Goal: Obtain resource: Obtain resource

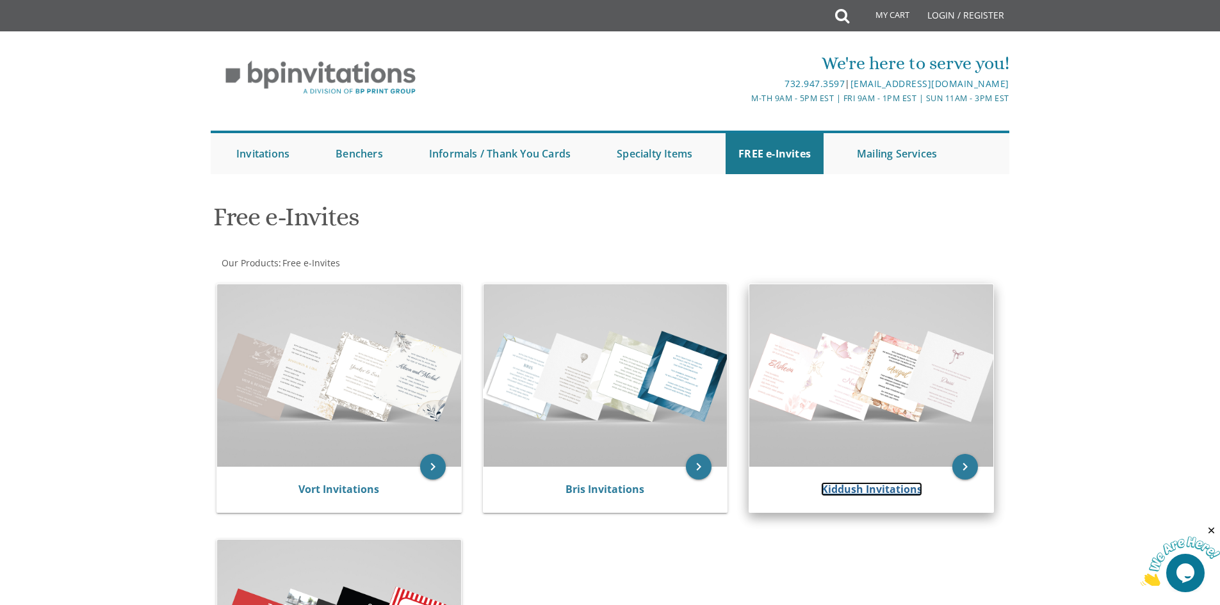
click at [876, 493] on link "Kiddush Invitations" at bounding box center [871, 489] width 101 height 14
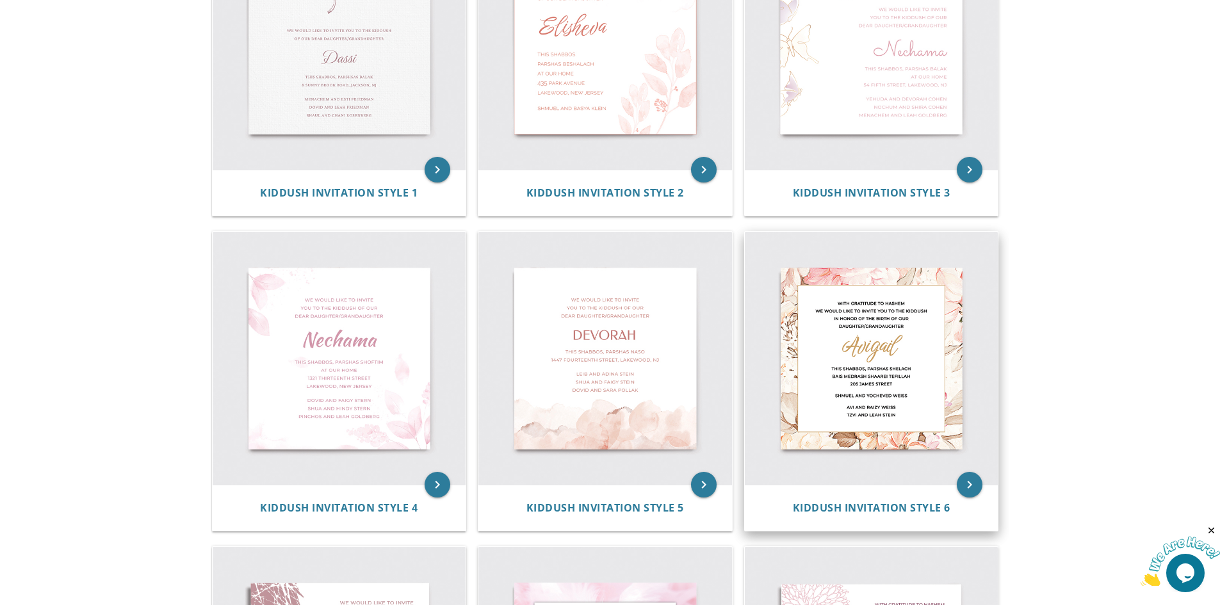
scroll to position [384, 0]
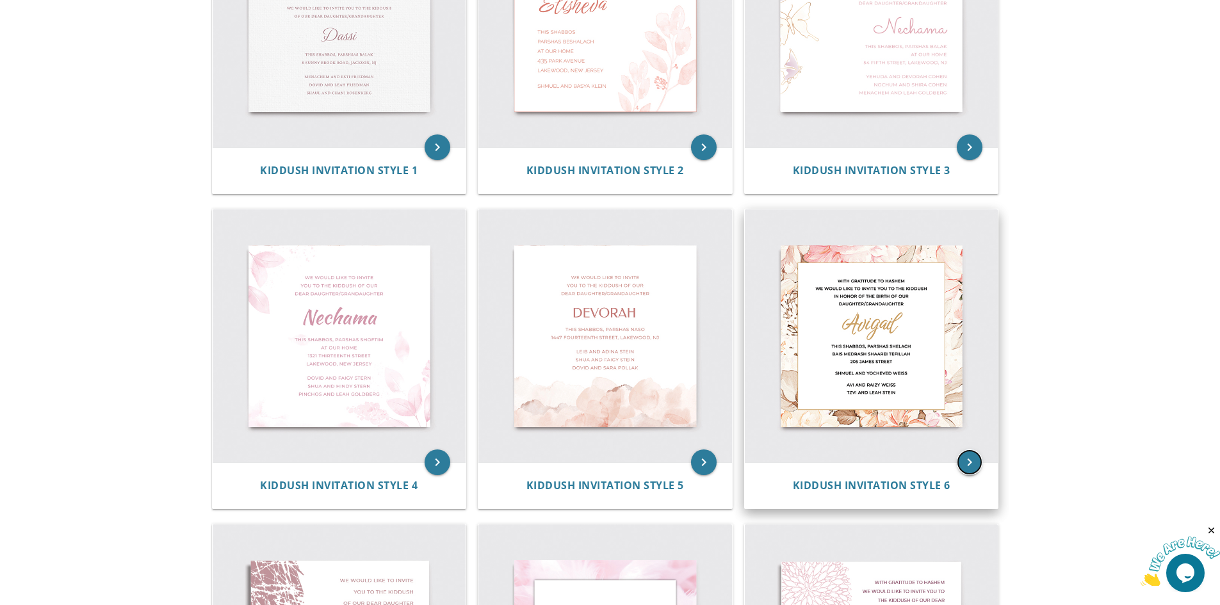
click at [970, 467] on icon "keyboard_arrow_right" at bounding box center [970, 463] width 26 height 26
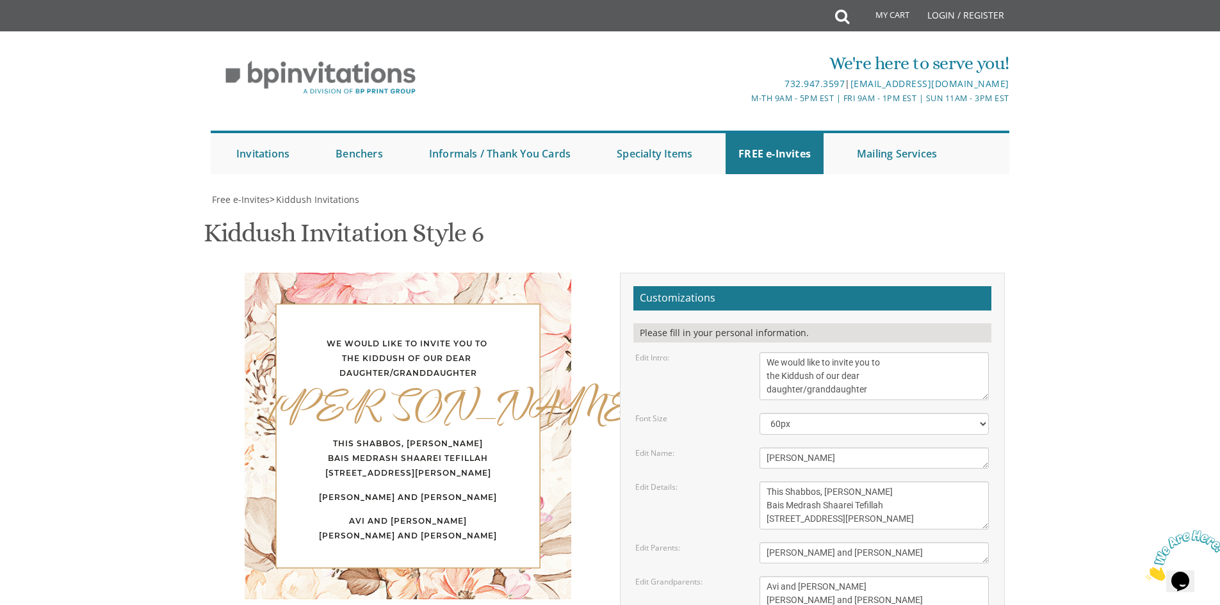
scroll to position [128, 0]
drag, startPoint x: 888, startPoint y: 266, endPoint x: 802, endPoint y: 270, distance: 86.6
click at [802, 352] on textarea "We would like to invite you to the Kiddush of our dear daughter/granddaughter" at bounding box center [874, 376] width 229 height 48
click at [863, 352] on textarea "We would like to invite you to the Kiddush of our dear daughter/granddaughter" at bounding box center [874, 376] width 229 height 48
click at [868, 352] on textarea "We would like to invite you to the Kiddush of our dear daughter/granddaughter" at bounding box center [874, 376] width 229 height 48
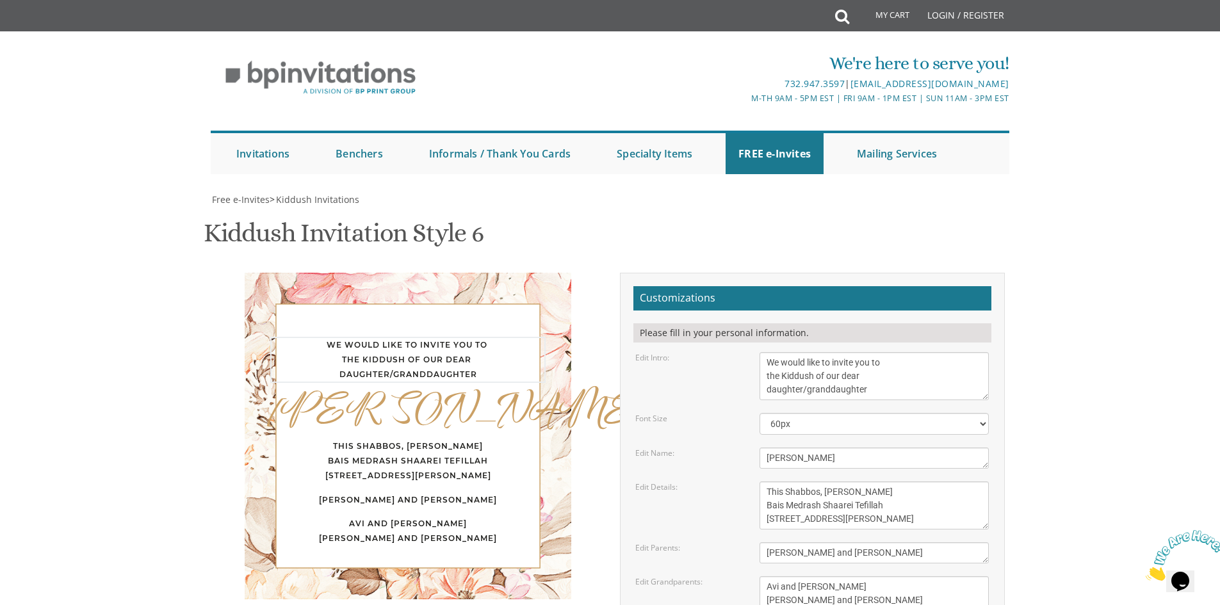
drag, startPoint x: 870, startPoint y: 265, endPoint x: 812, endPoint y: 265, distance: 58.3
click at [812, 352] on textarea "We would like to invite you to the Kiddush of our dear daughter/granddaughter" at bounding box center [874, 376] width 229 height 48
type textarea "We would like to invite you to the Kiddush of our dear daughter"
drag, startPoint x: 808, startPoint y: 335, endPoint x: 763, endPoint y: 332, distance: 44.9
click at [763, 448] on textarea "[PERSON_NAME]" at bounding box center [874, 458] width 229 height 21
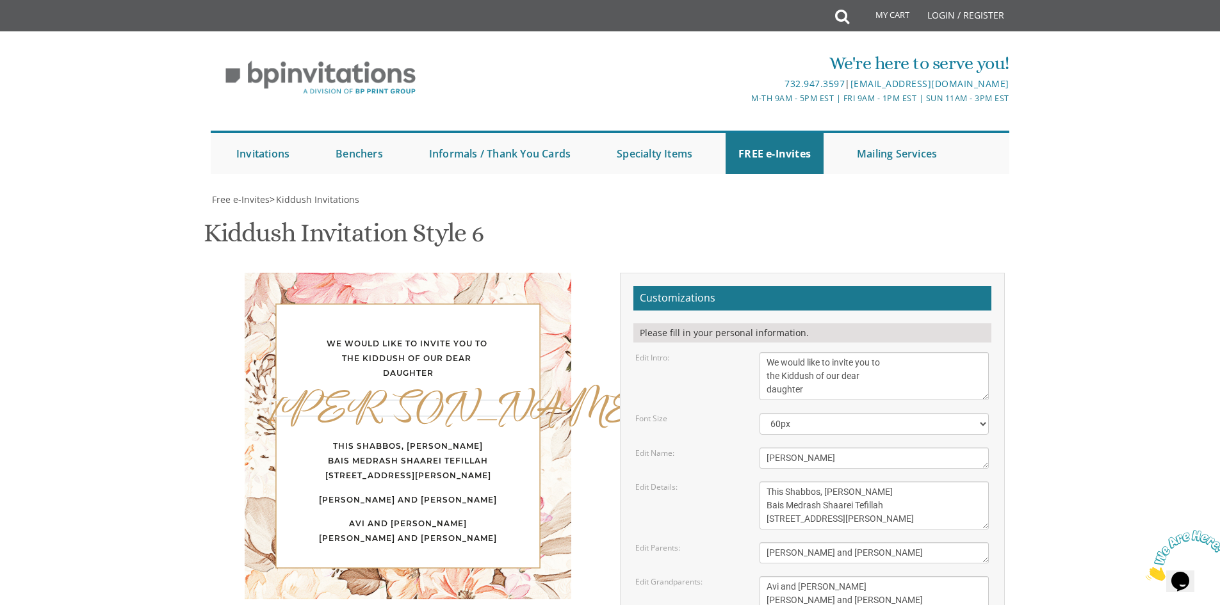
type textarea "Devorah"
drag, startPoint x: 893, startPoint y: 367, endPoint x: 856, endPoint y: 364, distance: 37.9
click at [856, 482] on textarea "This Shabbos, [PERSON_NAME] Bais Medrash Shaarei Tefillah [STREET_ADDRESS][PERS…" at bounding box center [874, 506] width 229 height 48
type textarea "This Shabbos, Parshas Reah Bais Medrash Shaarei Tefillah 205 James Street"
drag, startPoint x: 902, startPoint y: 424, endPoint x: 760, endPoint y: 421, distance: 141.6
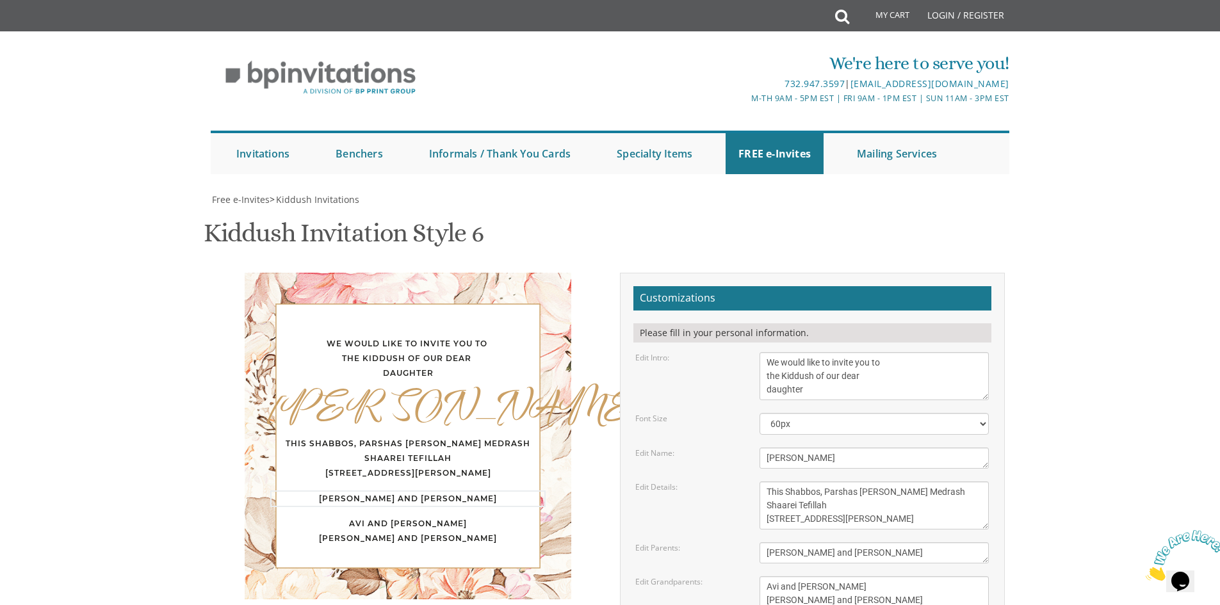
click at [760, 542] on textarea "Shmuel and Yocheved Weiss" at bounding box center [874, 552] width 229 height 21
type textarea "Moshe and Rivka Neuman"
drag, startPoint x: 846, startPoint y: 475, endPoint x: 759, endPoint y: 460, distance: 88.3
click at [759, 576] on div "Avi and Raizy Weiss Tzvi and Leah Stein" at bounding box center [874, 593] width 249 height 35
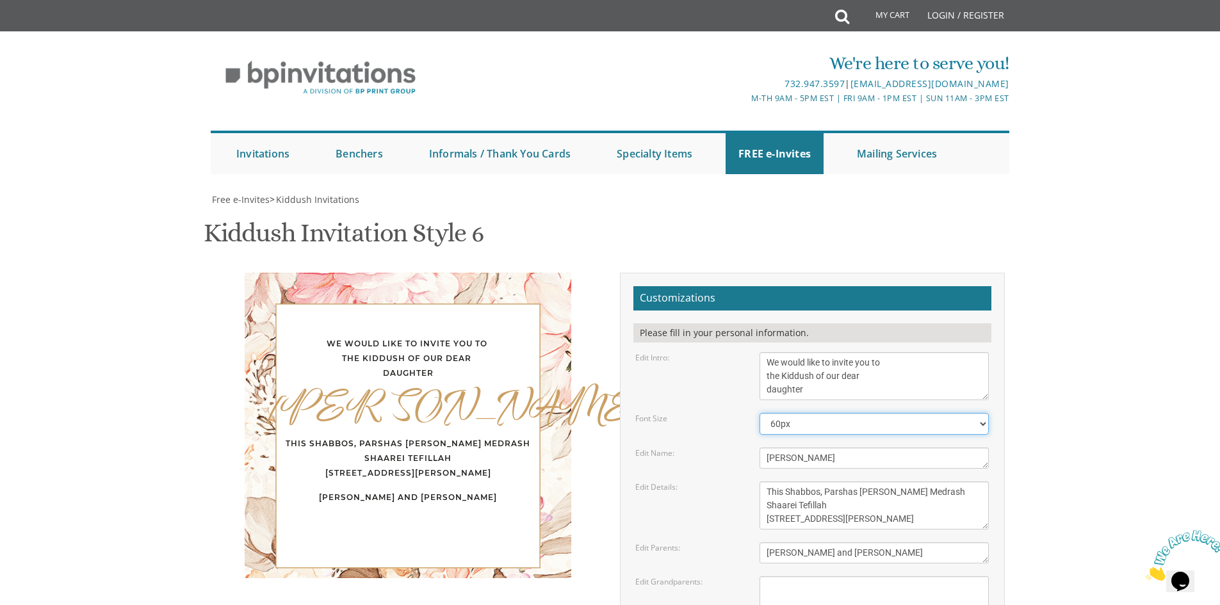
click at [833, 413] on select "40px 50px 60px 70px 80px" at bounding box center [874, 424] width 229 height 22
drag, startPoint x: 890, startPoint y: 315, endPoint x: 756, endPoint y: 318, distance: 133.9
click at [756, 482] on div "This Shabbos, Parshas Shelach Bais Medrash Shaarei Tefillah 205 James Street" at bounding box center [874, 506] width 249 height 48
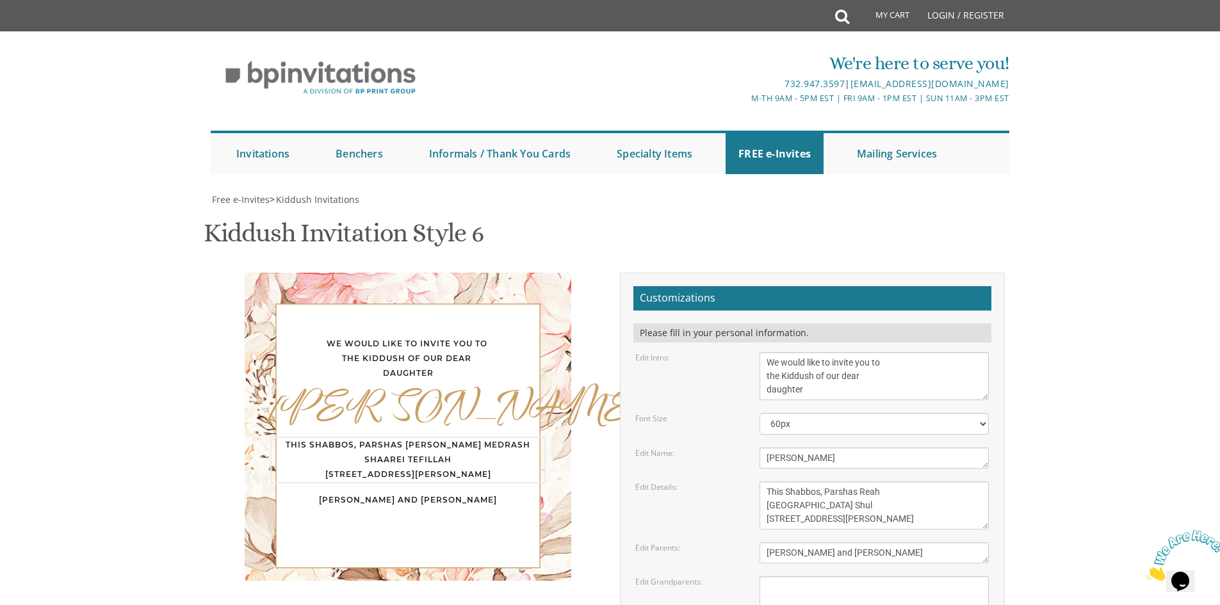
drag, startPoint x: 836, startPoint y: 327, endPoint x: 762, endPoint y: 326, distance: 74.9
click at [762, 482] on textarea "This Shabbos, Parshas Shelach Bais Medrash Shaarei Tefillah 205 James Street" at bounding box center [874, 506] width 229 height 48
drag, startPoint x: 854, startPoint y: 317, endPoint x: 749, endPoint y: 311, distance: 105.9
click at [749, 482] on div "Edit Details: This Shabbos, Parshas Shelach Bais Medrash Shaarei Tefillah 205 J…" at bounding box center [812, 506] width 373 height 48
click at [829, 482] on textarea "This Shabbos, [PERSON_NAME] Bais Medrash Shaarei Tefillah [STREET_ADDRESS][PERS…" at bounding box center [874, 506] width 229 height 48
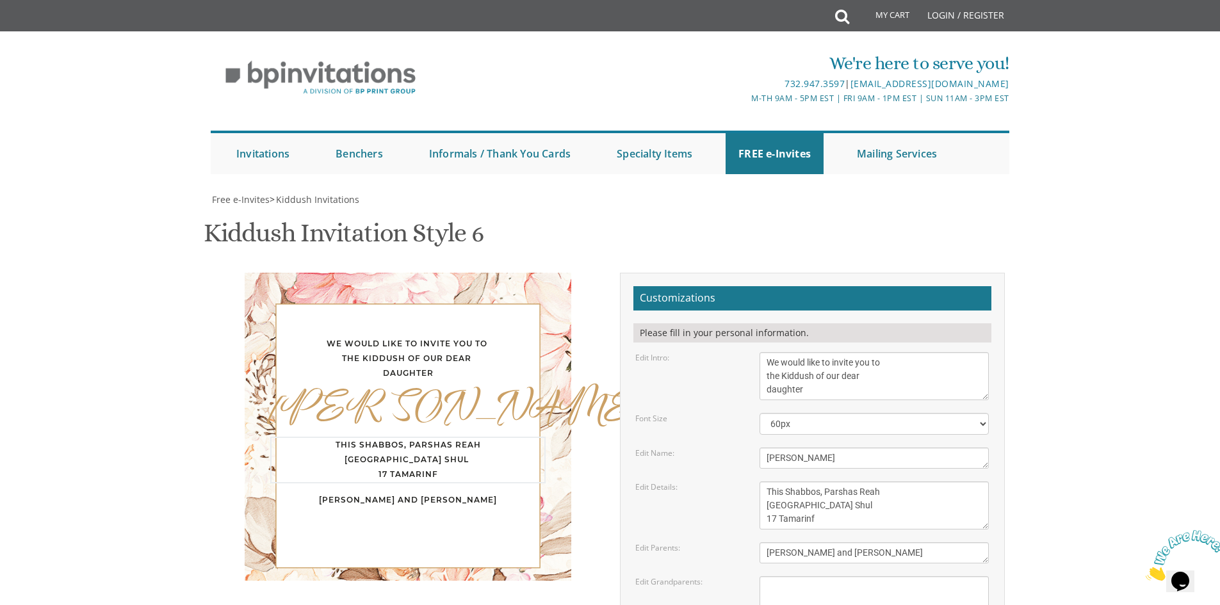
drag, startPoint x: 829, startPoint y: 331, endPoint x: 754, endPoint y: 325, distance: 74.6
click at [754, 482] on div "This Shabbos, [PERSON_NAME] Bais Medrash Shaarei Tefillah [STREET_ADDRESS][PERS…" at bounding box center [874, 506] width 249 height 48
paste textarea "17 Tamarind Rd"
type textarea "This Shabbos, Parshas Reah Tamarind Park Shul 17 Tamarind Rd"
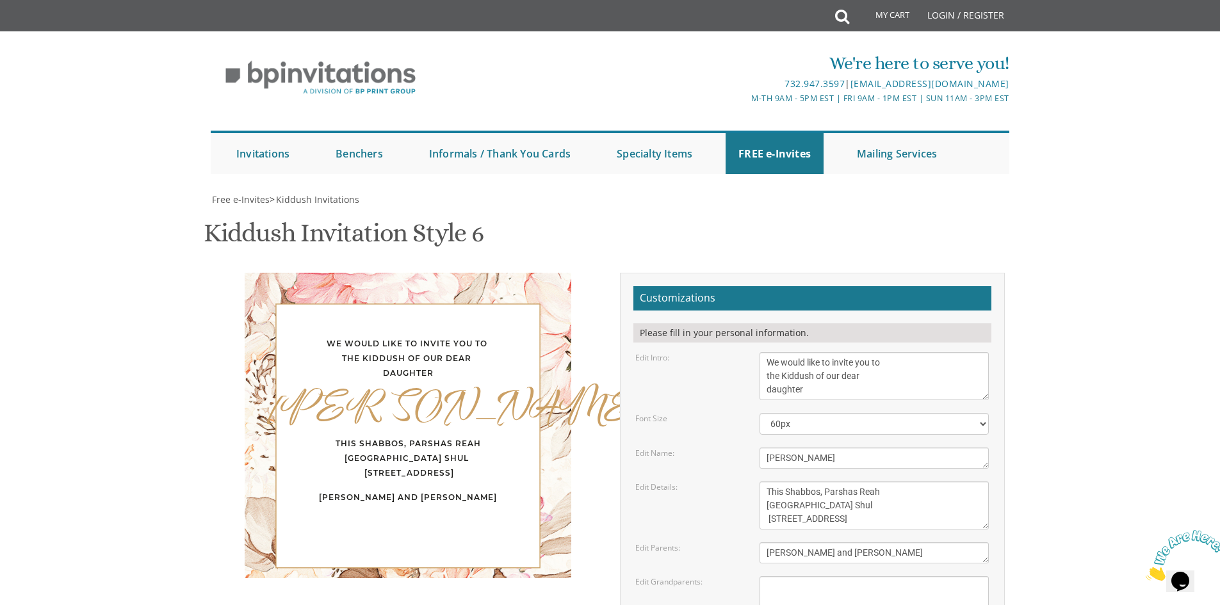
type input "[EMAIL_ADDRESS][DOMAIN_NAME]"
click at [808, 413] on select "40px 50px 60px 70px 80px" at bounding box center [874, 424] width 229 height 22
click at [911, 413] on select "40px 50px 60px 70px 80px" at bounding box center [874, 424] width 229 height 22
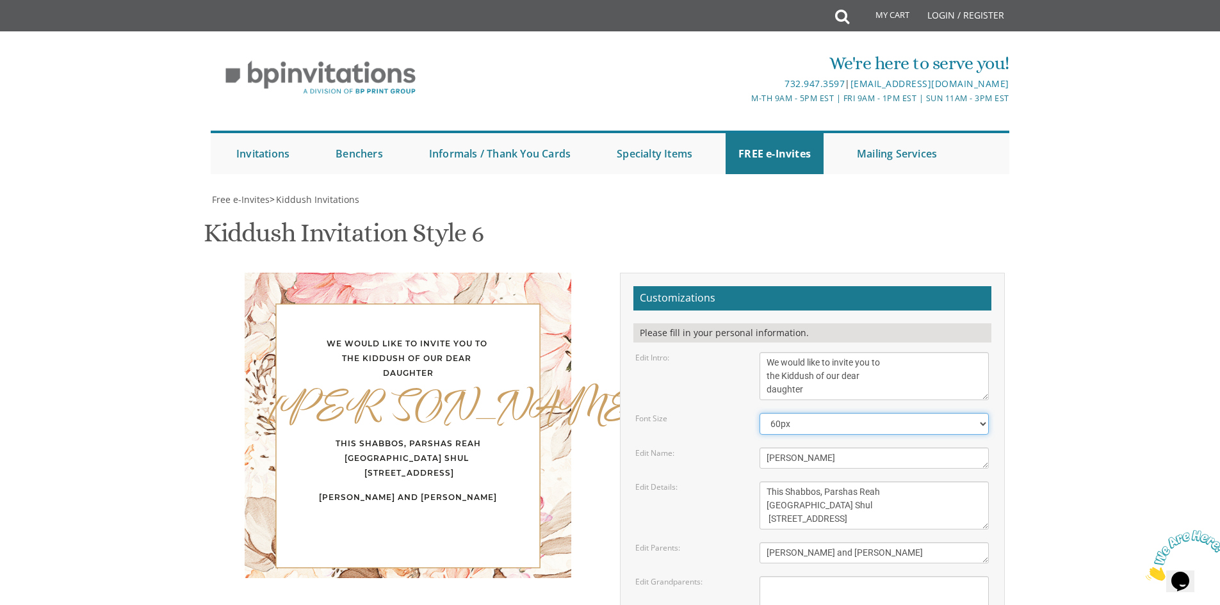
select select "40px"
click at [760, 413] on select "40px 50px 60px 70px 80px" at bounding box center [874, 424] width 229 height 22
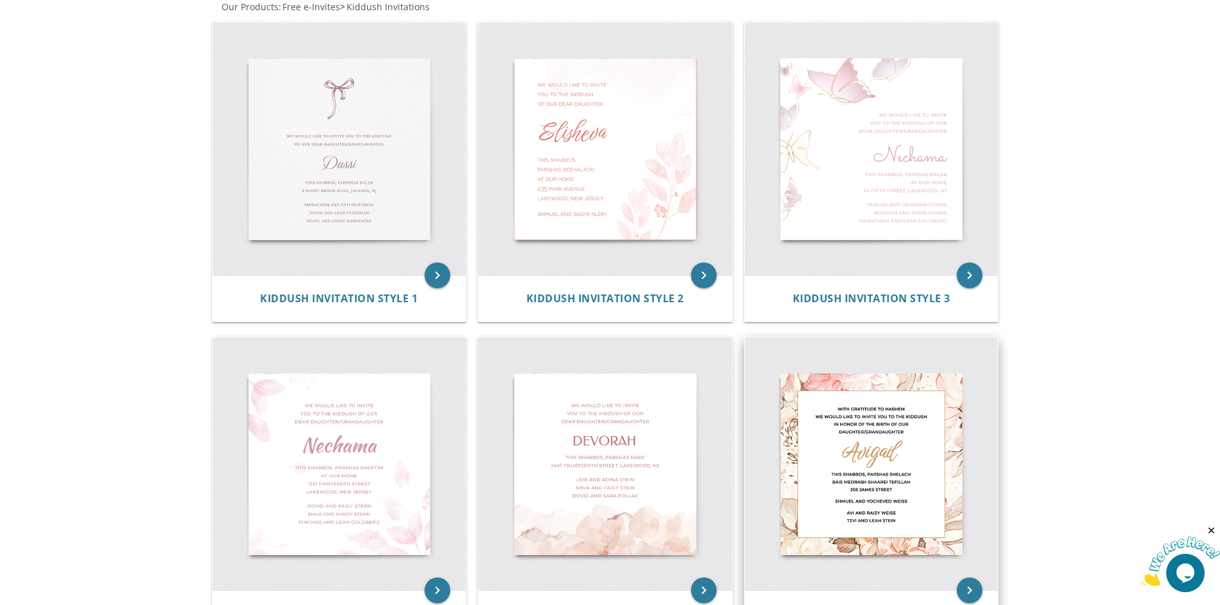
scroll to position [448, 0]
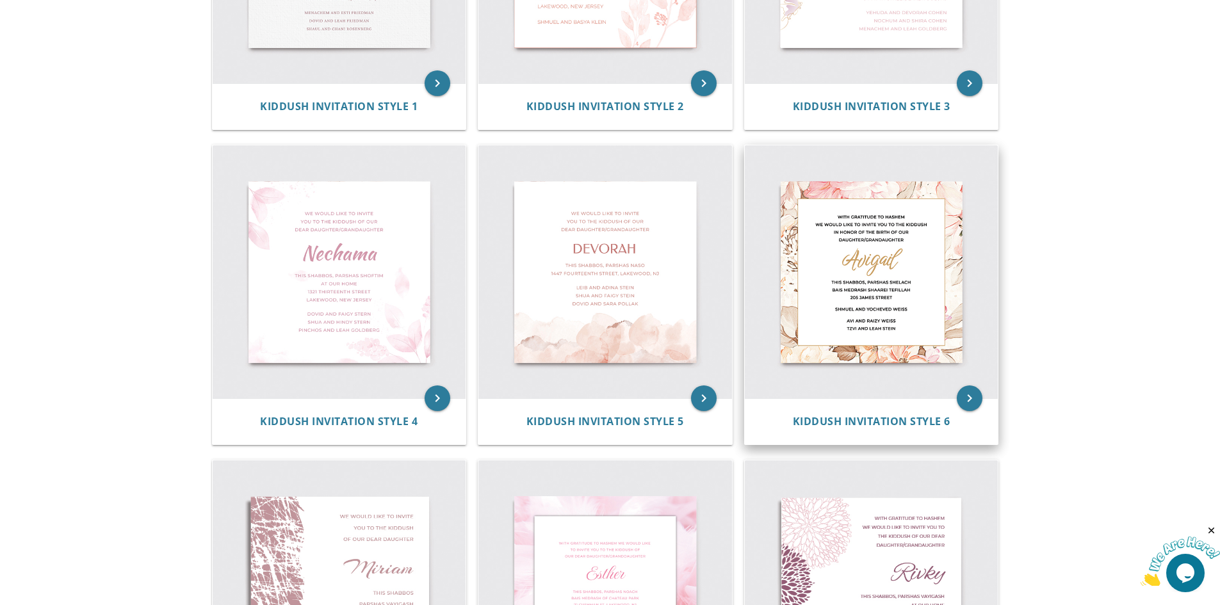
click at [866, 316] on img at bounding box center [872, 272] width 254 height 254
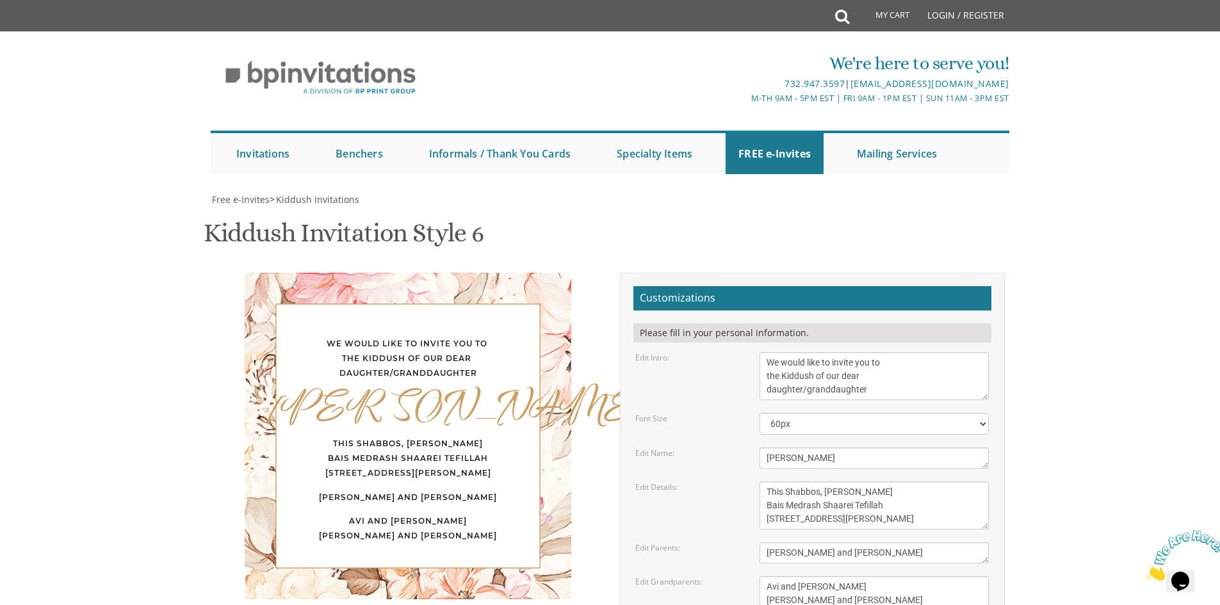
scroll to position [256, 0]
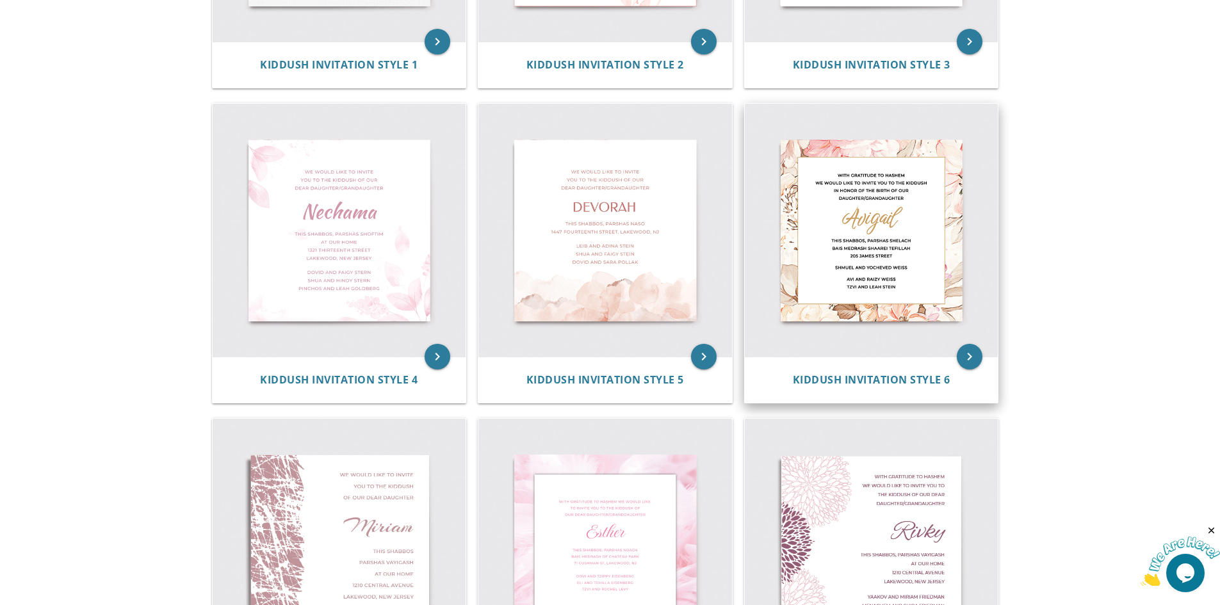
scroll to position [512, 0]
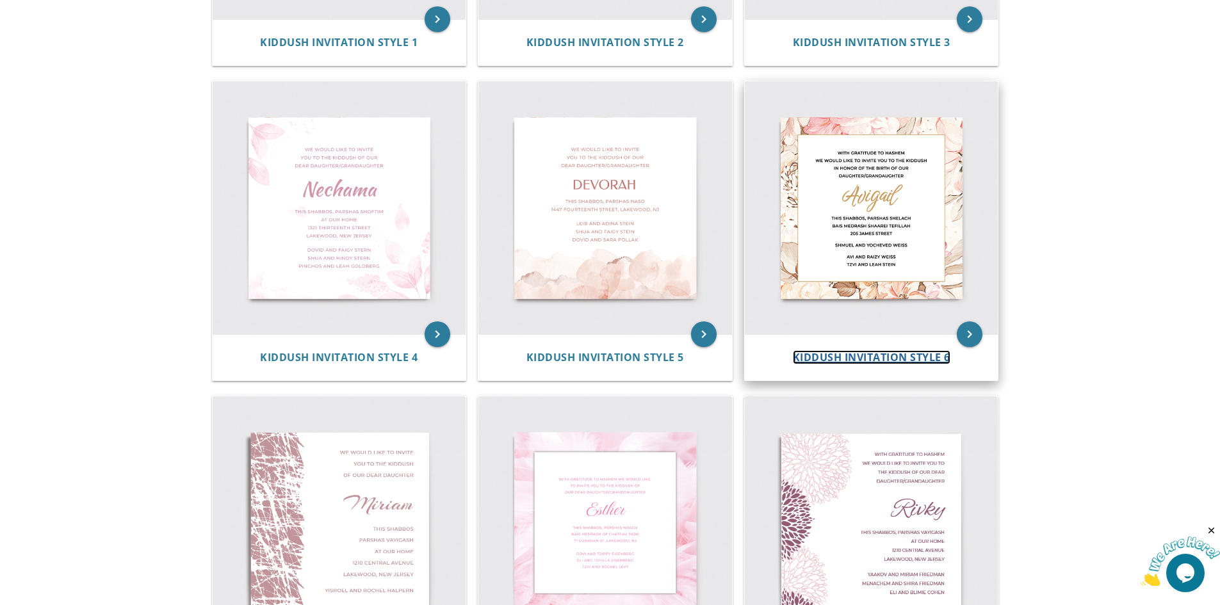
click at [856, 361] on span "Kiddush Invitation Style 6" at bounding box center [872, 357] width 158 height 14
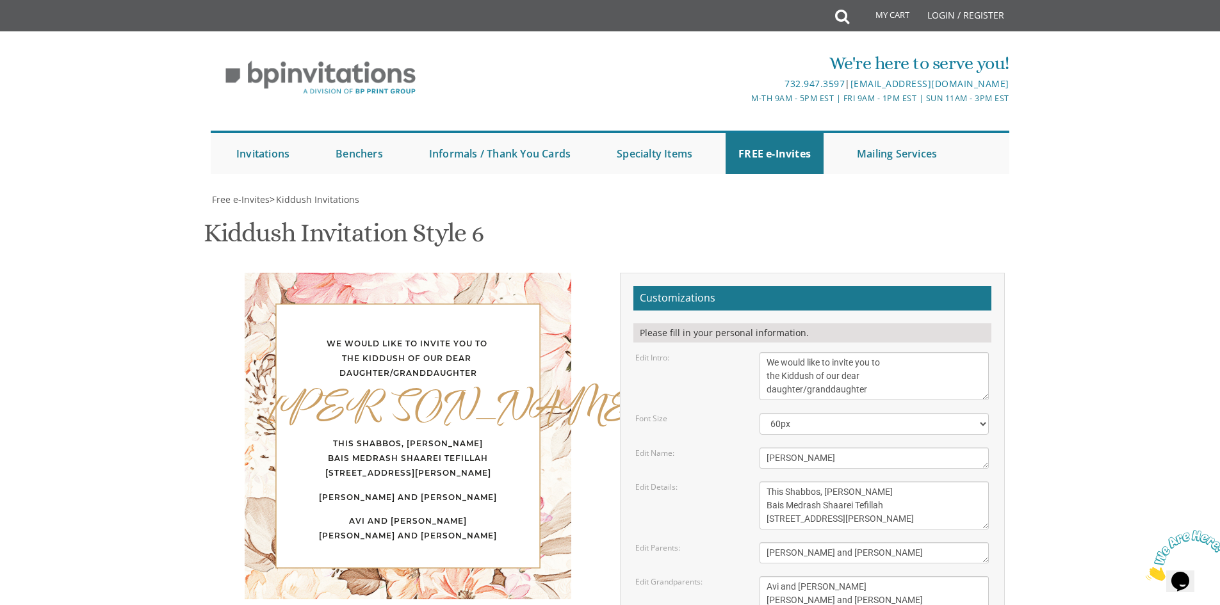
scroll to position [192, 0]
click at [767, 352] on textarea "We would like to invite you to the Kiddush of our dear daughter/granddaughter" at bounding box center [874, 376] width 229 height 48
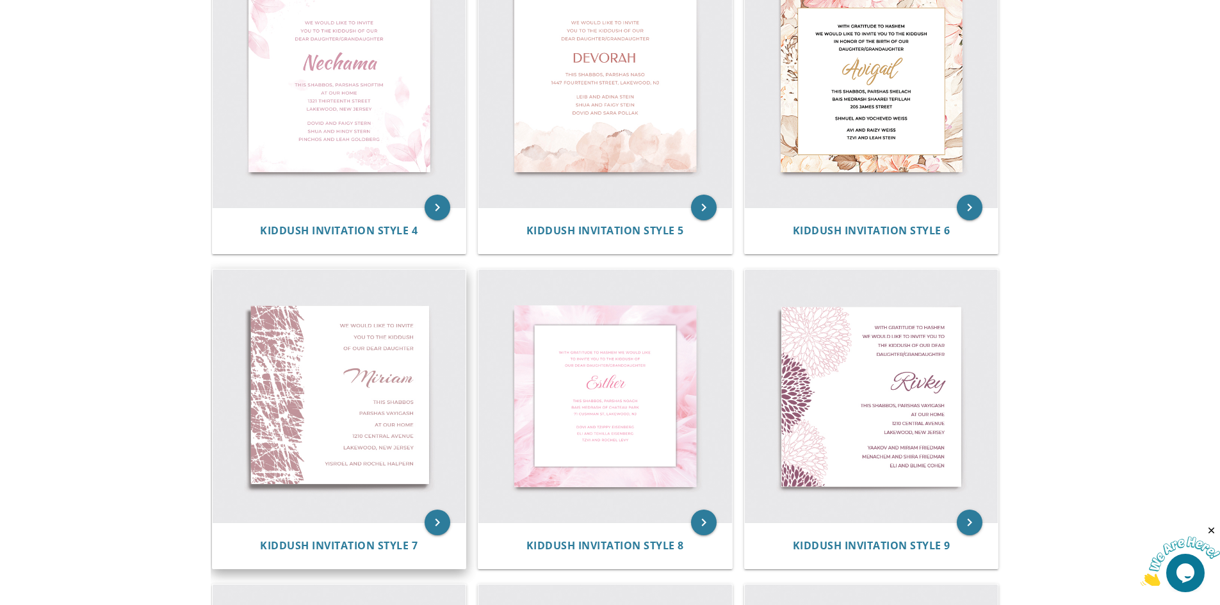
scroll to position [640, 0]
click at [609, 387] on img at bounding box center [605, 395] width 254 height 254
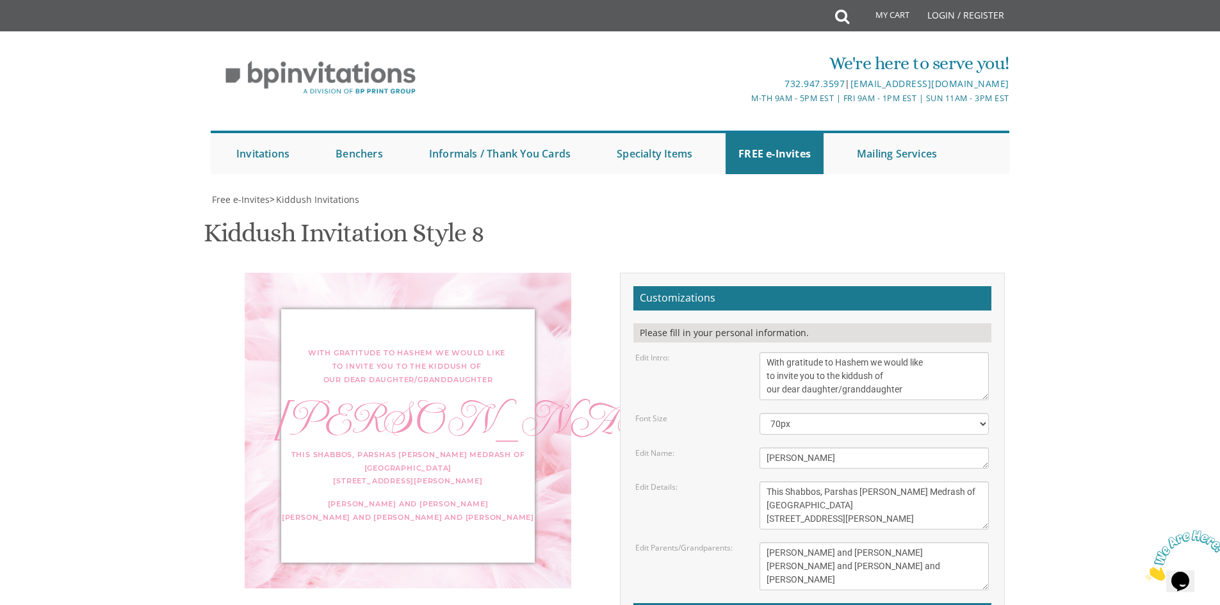
scroll to position [64, 0]
click at [767, 352] on textarea "With gratitude to Hashem we would like to invite you to the kiddush of our dear…" at bounding box center [874, 376] width 229 height 48
paste textarea "ברוב שבח והודאה להשי"ת"
drag, startPoint x: 947, startPoint y: 301, endPoint x: 874, endPoint y: 299, distance: 73.0
click at [874, 352] on textarea "With gratitude to Hashem we would like to invite you to the kiddush of our dear…" at bounding box center [874, 376] width 229 height 48
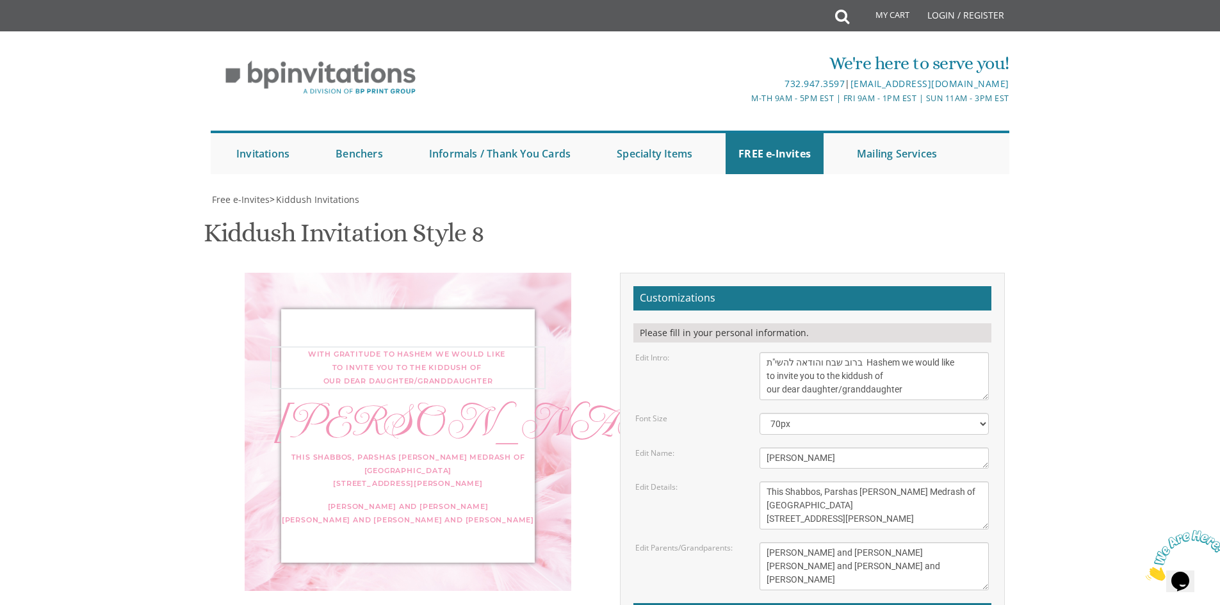
drag, startPoint x: 905, startPoint y: 298, endPoint x: 875, endPoint y: 299, distance: 30.1
click at [875, 352] on textarea "With gratitude to Hashem we would like to invite you to the kiddush of our dear…" at bounding box center [874, 376] width 229 height 48
drag, startPoint x: 895, startPoint y: 324, endPoint x: 841, endPoint y: 327, distance: 54.5
click at [841, 352] on textarea "With gratitude to Hashem we would like to invite you to the kiddush of our dear…" at bounding box center [874, 376] width 229 height 48
type textarea "ברוב שבח והודאה להשי"ת we would like to invite you to the kiddush of our dear d…"
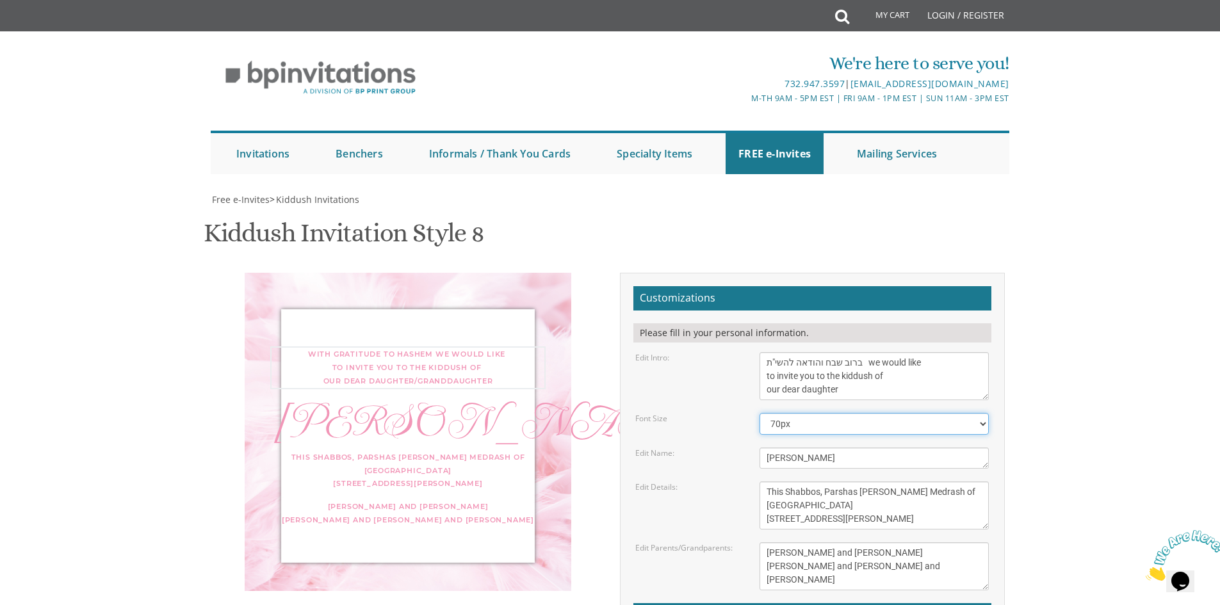
click at [822, 413] on select "40px 50px 60px 70px" at bounding box center [874, 424] width 229 height 22
select select "40px"
click at [760, 413] on select "40px 50px 60px 70px" at bounding box center [874, 424] width 229 height 22
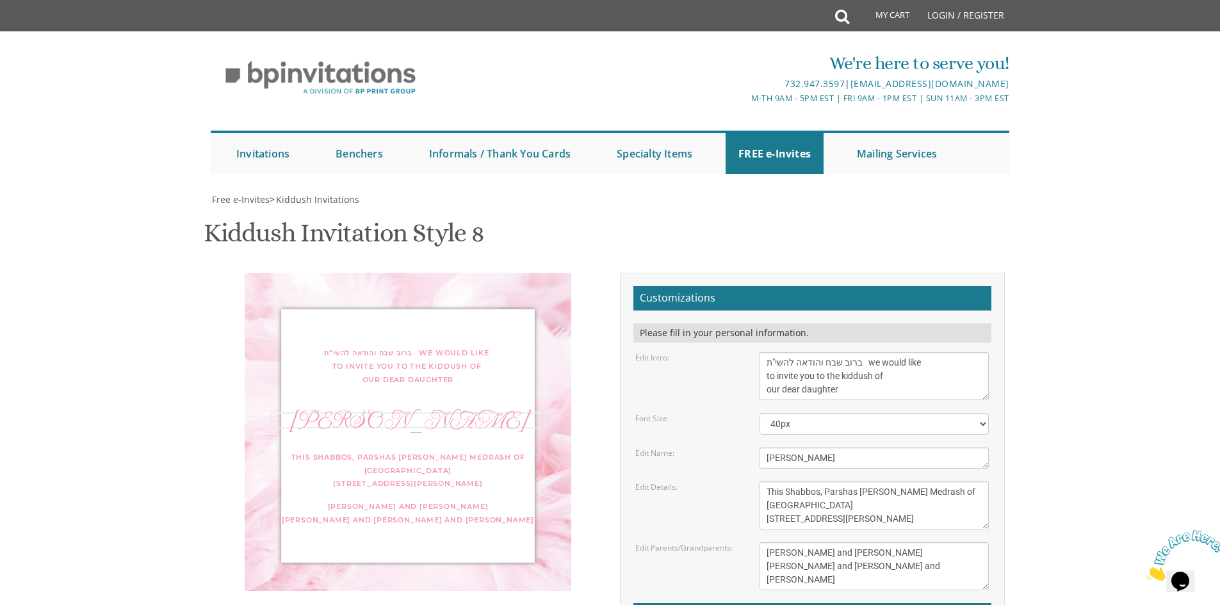
drag, startPoint x: 804, startPoint y: 396, endPoint x: 717, endPoint y: 382, distance: 88.9
click at [717, 382] on form "Customizations Please fill in your personal information. Edit Intro: With grati…" at bounding box center [812, 495] width 358 height 418
type textarea "[PERSON_NAME]"
drag, startPoint x: 888, startPoint y: 458, endPoint x: 747, endPoint y: 459, distance: 140.3
click at [747, 482] on div "Edit Details: This Shabbos, Parshas Noach Bais Medrash of Chateau Park 71 Cushm…" at bounding box center [812, 506] width 373 height 48
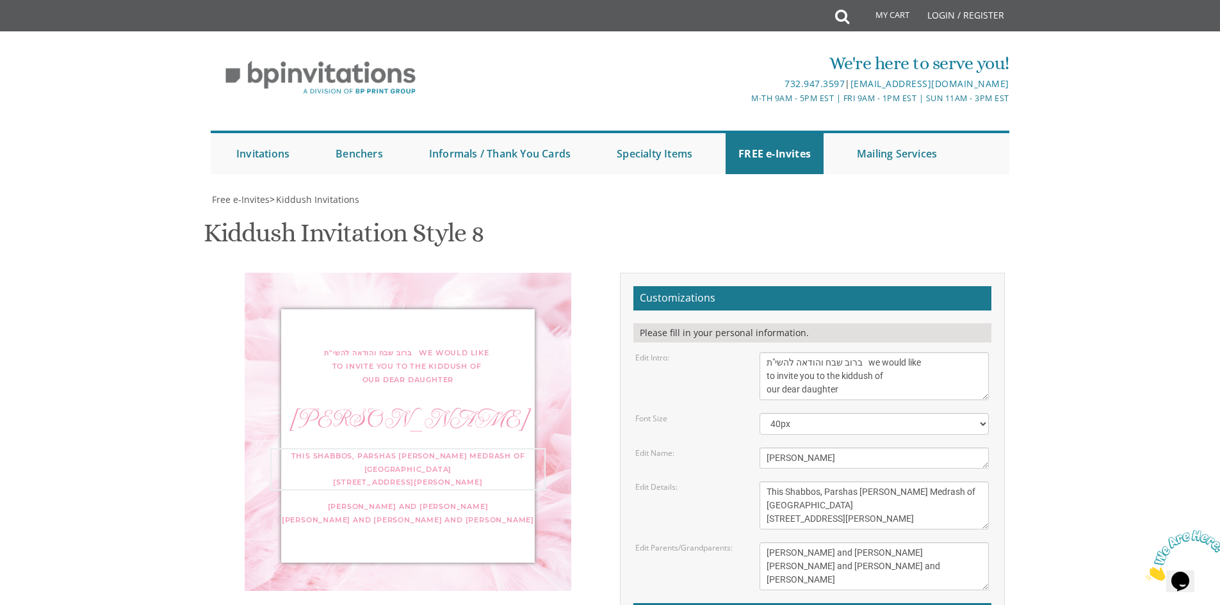
paste textarea "17 Tamarind Rd"
drag, startPoint x: 854, startPoint y: 445, endPoint x: 768, endPoint y: 444, distance: 85.8
click at [768, 482] on textarea "This Shabbos, Parshas Noach Bais Medrash of Chateau Park 71 Cushman St, Lakewoo…" at bounding box center [874, 506] width 229 height 48
drag, startPoint x: 886, startPoint y: 433, endPoint x: 857, endPoint y: 432, distance: 29.5
click at [857, 482] on textarea "This Shabbos, Parshas Noach Bais Medrash of Chateau Park 71 Cushman St, Lakewoo…" at bounding box center [874, 506] width 229 height 48
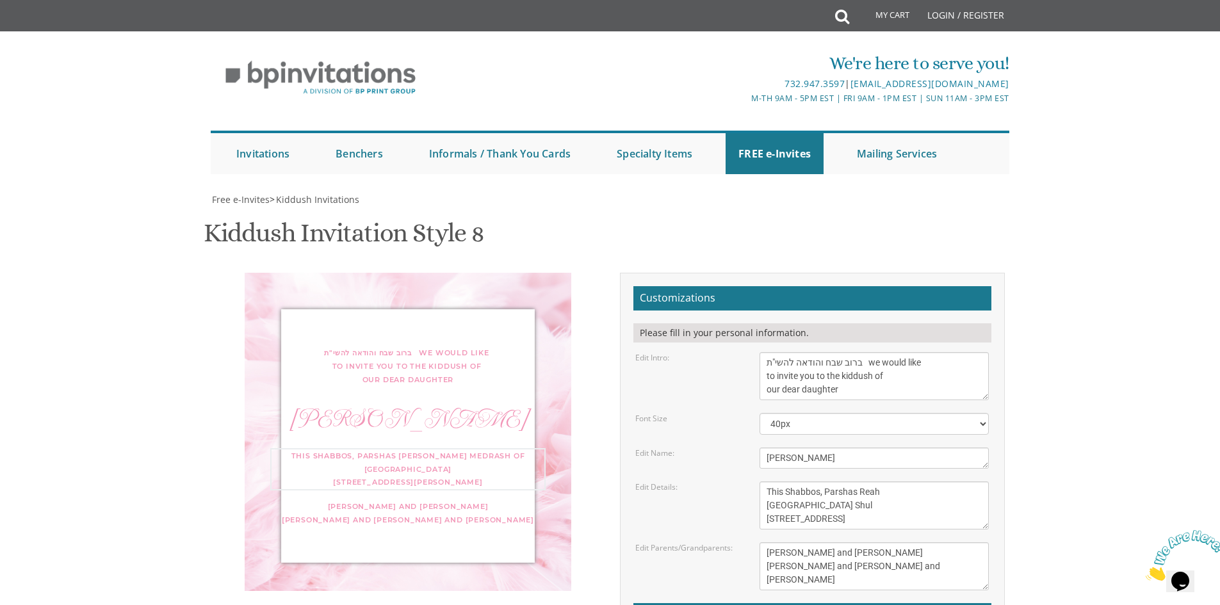
type textarea "This Shabbos, Parshas Reah Tamarind Park Shul 17 Tamarind Rd"
drag, startPoint x: 787, startPoint y: 502, endPoint x: 742, endPoint y: 489, distance: 46.8
click at [742, 542] on div "Edit Parents/Grandparents: Dovi and Tzippy Eisenberg Eli and Tehilla Eisenberg …" at bounding box center [812, 566] width 373 height 48
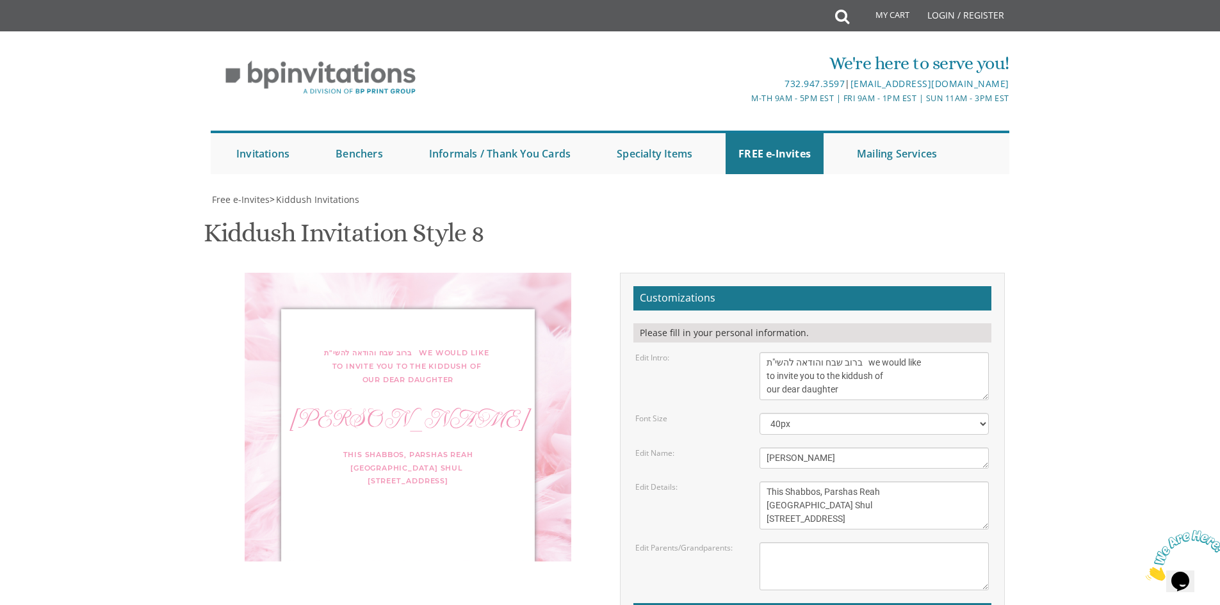
drag, startPoint x: 792, startPoint y: 567, endPoint x: 565, endPoint y: 567, distance: 227.4
click at [565, 567] on div "ברוב שבח והודאה להשי"ת we would like to invite you to the kiddush of our dear d…" at bounding box center [610, 499] width 808 height 453
type input "JNeuman@venzacare.com"
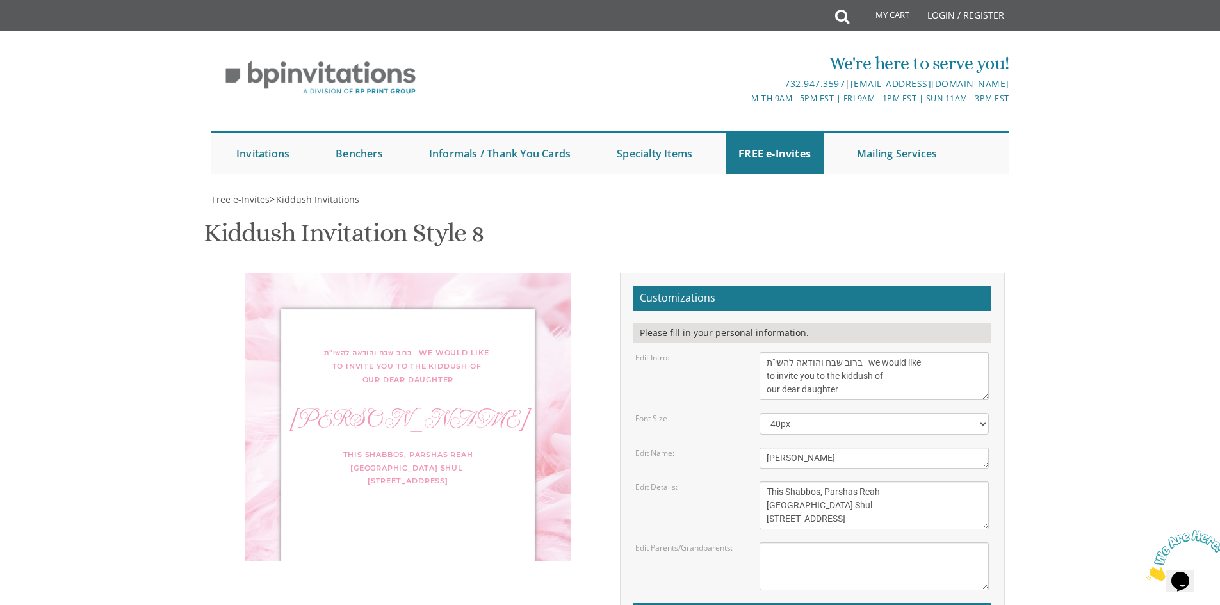
scroll to position [256, 0]
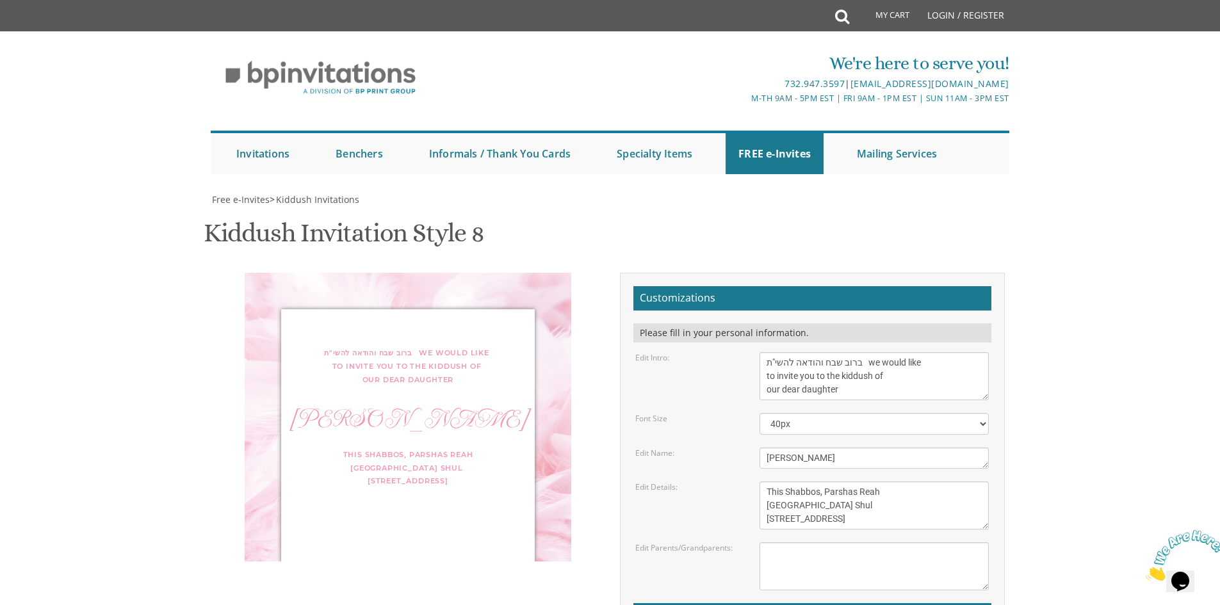
click at [1152, 330] on body "My Cart Total: View Cart Item(s) Submit My Cart Total: View Cart Item(s) Login …" at bounding box center [610, 533] width 1220 height 1066
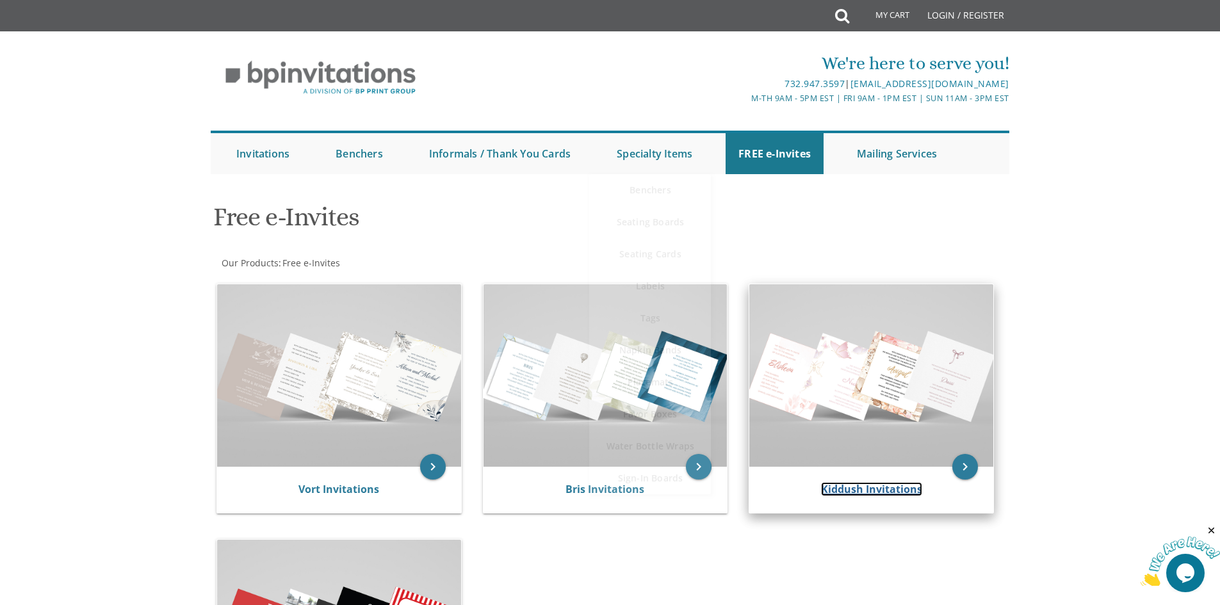
click at [866, 493] on link "Kiddush Invitations" at bounding box center [871, 489] width 101 height 14
click at [961, 467] on icon "keyboard_arrow_right" at bounding box center [965, 467] width 26 height 26
click at [881, 494] on link "Kiddush Invitations" at bounding box center [871, 489] width 101 height 14
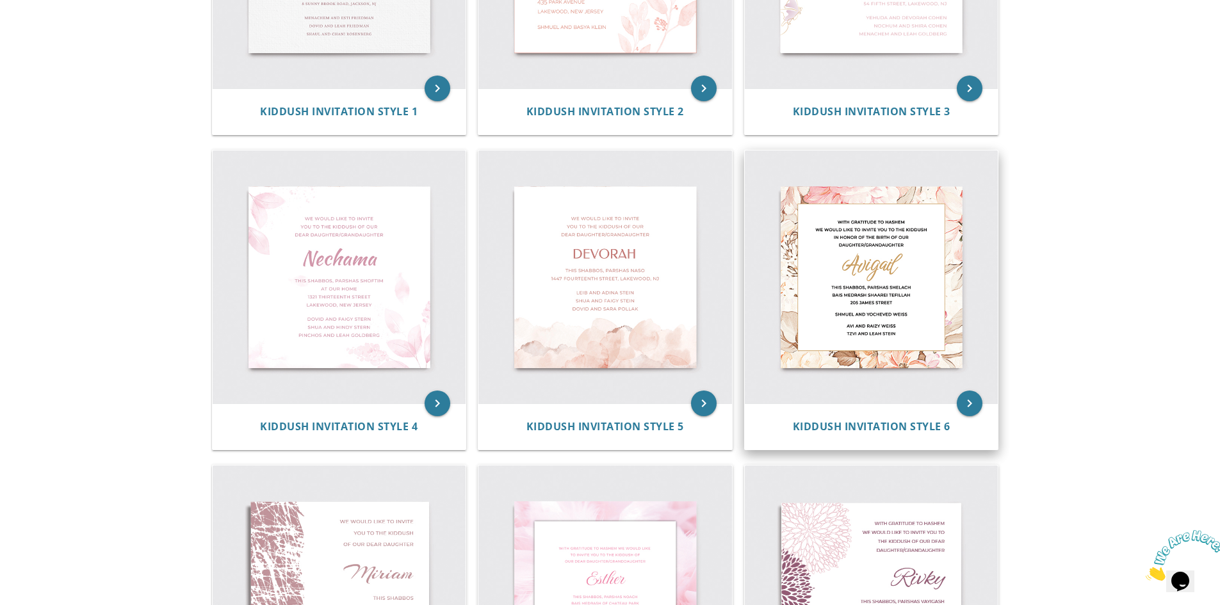
scroll to position [512, 0]
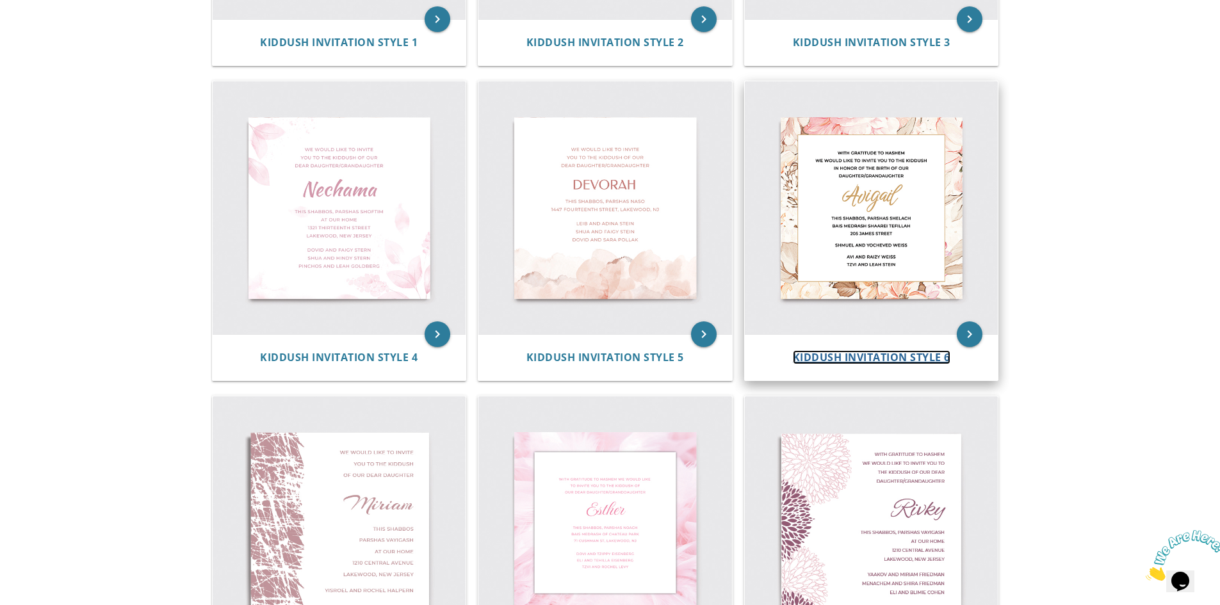
click at [845, 359] on span "Kiddush Invitation Style 6" at bounding box center [872, 357] width 158 height 14
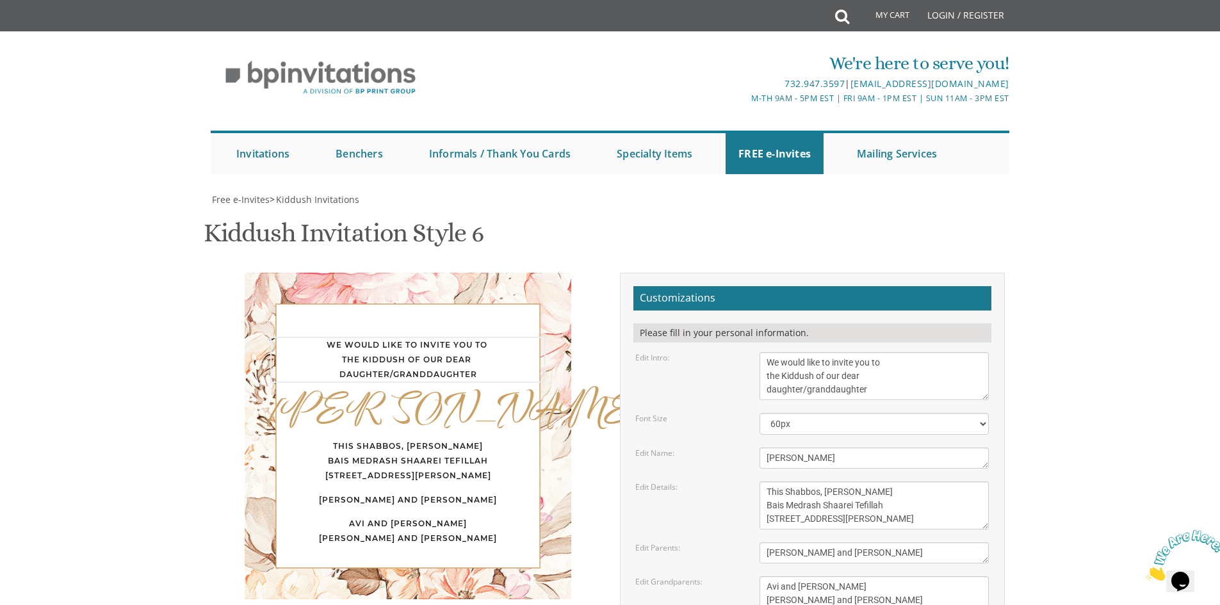
click at [764, 364] on textarea "We would like to invite you to the Kiddush of our dear daughter/granddaughter" at bounding box center [874, 376] width 229 height 48
paste textarea "ברוב שבח והודאה להשי"ת"
drag, startPoint x: 910, startPoint y: 366, endPoint x: 967, endPoint y: 366, distance: 57.0
click at [967, 366] on textarea "We would like to invite you to the Kiddush of our dear daughter/granddaughter" at bounding box center [874, 376] width 229 height 48
click at [920, 377] on textarea "We would like to invite you to the Kiddush of our dear daughter/granddaughter" at bounding box center [874, 376] width 229 height 48
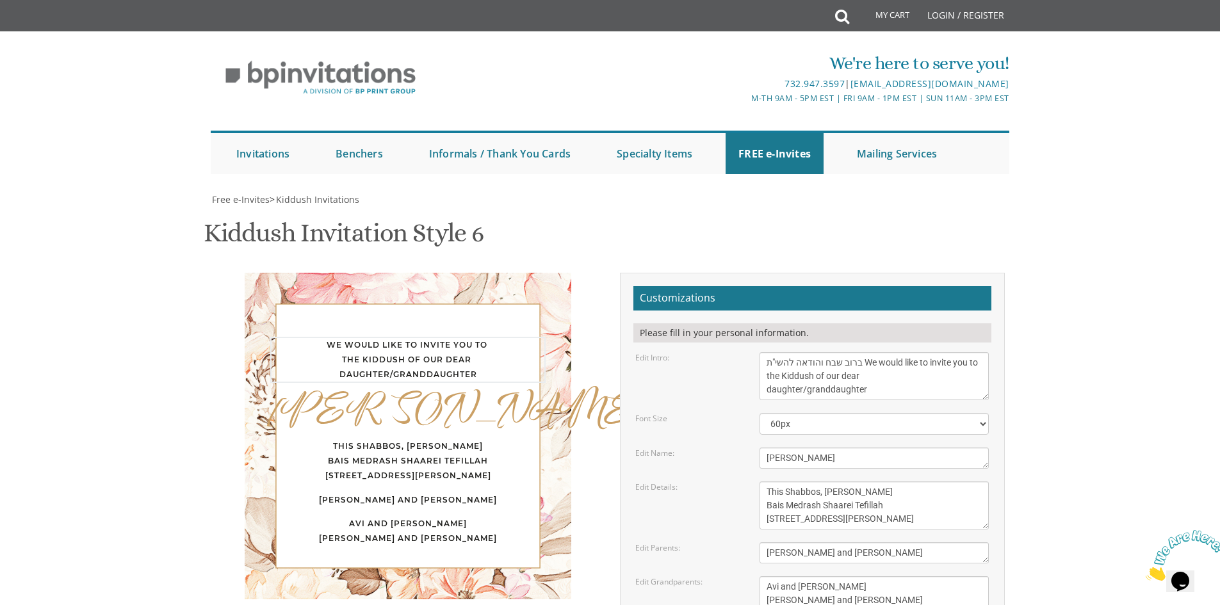
drag, startPoint x: 910, startPoint y: 366, endPoint x: 961, endPoint y: 368, distance: 51.3
click at [961, 368] on textarea "We would like to invite you to the Kiddush of our dear daughter/granddaughter" at bounding box center [874, 376] width 229 height 48
click at [901, 381] on textarea "We would like to invite you to the Kiddush of our dear daughter/granddaughter" at bounding box center [874, 376] width 229 height 48
drag, startPoint x: 870, startPoint y: 393, endPoint x: 806, endPoint y: 393, distance: 63.4
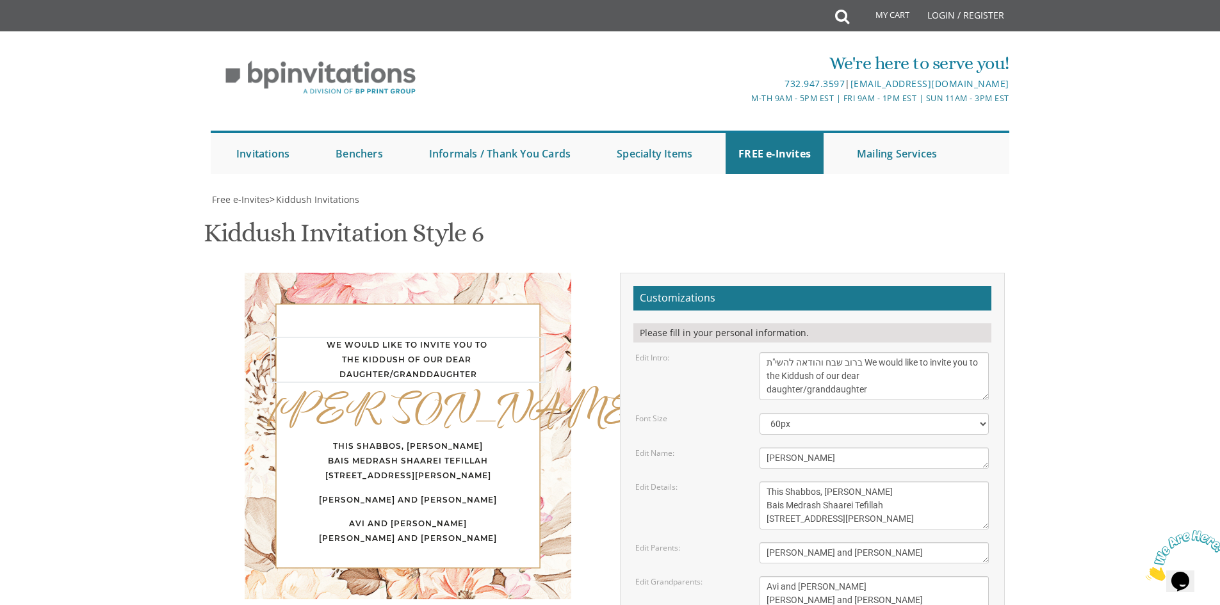
click at [805, 393] on textarea "We would like to invite you to the Kiddush of our dear daughter/granddaughter" at bounding box center [874, 376] width 229 height 48
click at [858, 393] on textarea "We would like to invite you to the Kiddush of our dear daughter/granddaughter" at bounding box center [874, 376] width 229 height 48
drag, startPoint x: 875, startPoint y: 391, endPoint x: 771, endPoint y: 391, distance: 104.4
click at [771, 391] on textarea "We would like to invite you to the Kiddush of our dear daughter/granddaughter" at bounding box center [874, 376] width 229 height 48
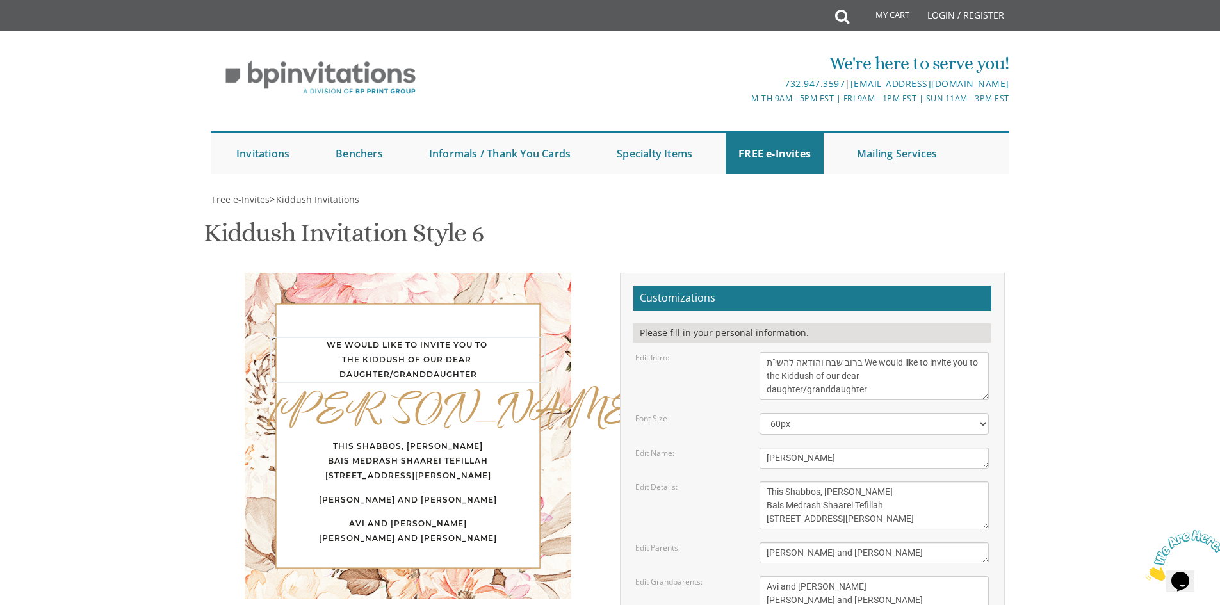
click at [887, 383] on textarea "We would like to invite you to the Kiddush of our dear daughter/granddaughter" at bounding box center [874, 376] width 229 height 48
drag, startPoint x: 763, startPoint y: 389, endPoint x: 854, endPoint y: 393, distance: 91.0
click at [854, 393] on textarea "We would like to invite you to the Kiddush of our dear daughter/granddaughter" at bounding box center [874, 376] width 229 height 48
click at [899, 377] on textarea "We would like to invite you to the Kiddush of our dear daughter/granddaughter" at bounding box center [874, 376] width 229 height 48
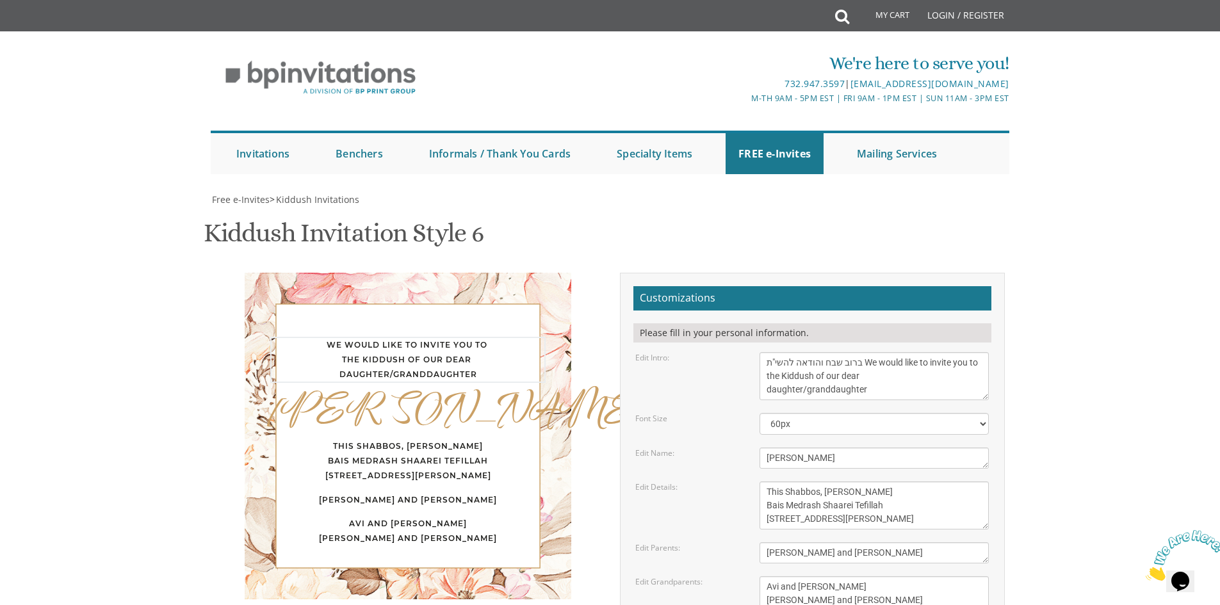
scroll to position [0, 0]
click at [868, 366] on textarea "We would like to invite you to the Kiddush of our dear daughter/granddaughter" at bounding box center [874, 376] width 229 height 48
click at [986, 397] on textarea "We would like to invite you to the Kiddush of our dear daughter/granddaughter" at bounding box center [875, 376] width 230 height 48
click at [901, 389] on textarea "We would like to invite you to the Kiddush of our dear daughter/granddaughter" at bounding box center [875, 376] width 230 height 48
type textarea "ברוב שבח והודאה להשי"ת We would like to invite you to The Kiddush of our dear D…"
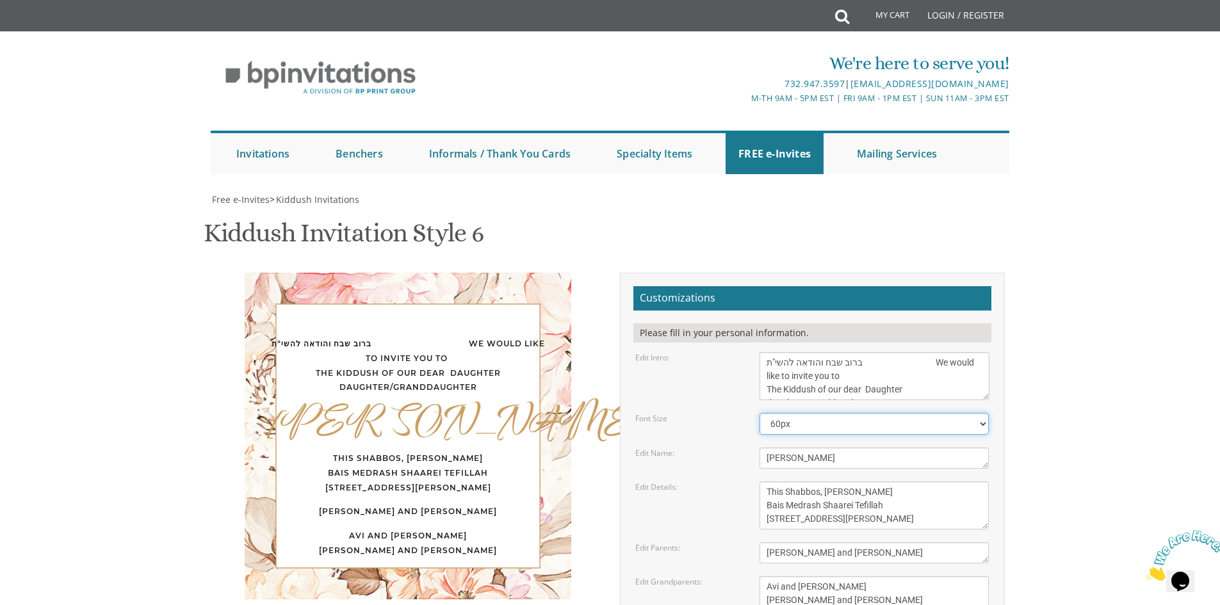
click at [820, 424] on select "40px 50px 60px 70px 80px" at bounding box center [874, 424] width 229 height 22
select select "40px"
click at [760, 413] on select "40px 50px 60px 70px 80px" at bounding box center [874, 424] width 229 height 22
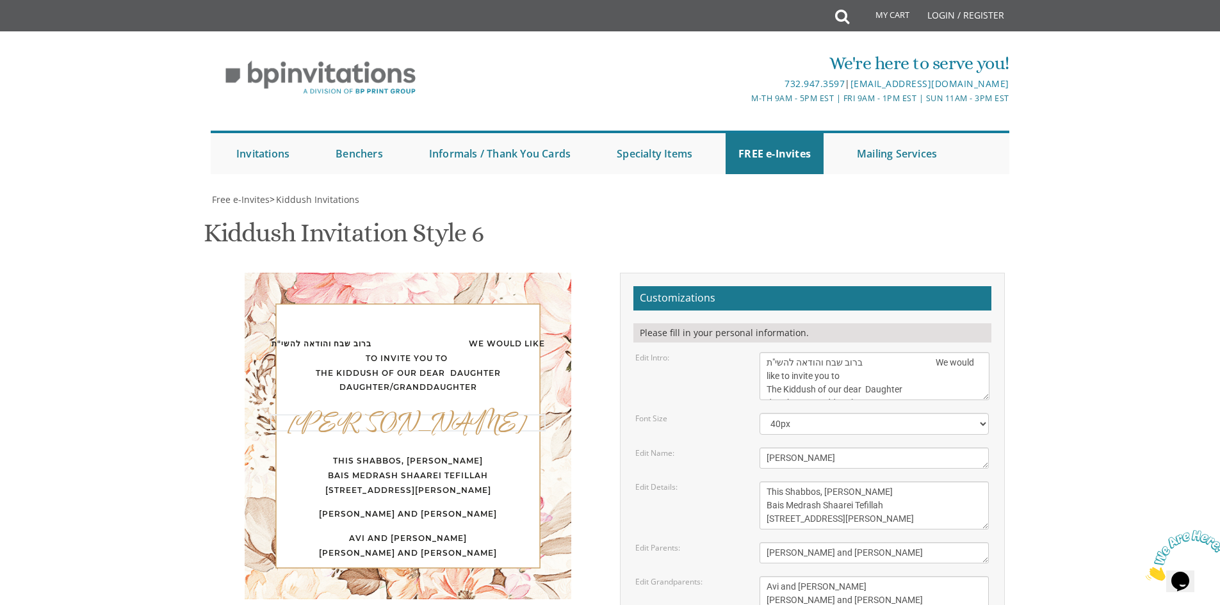
drag, startPoint x: 820, startPoint y: 400, endPoint x: 754, endPoint y: 398, distance: 65.3
click at [754, 448] on div "[PERSON_NAME]" at bounding box center [874, 458] width 249 height 21
type textarea "[PERSON_NAME]"
drag, startPoint x: 888, startPoint y: 430, endPoint x: 856, endPoint y: 430, distance: 32.7
click at [856, 482] on textarea "This Shabbos, [PERSON_NAME] Bais Medrash Shaarei Tefillah [STREET_ADDRESS][PERS…" at bounding box center [874, 506] width 229 height 48
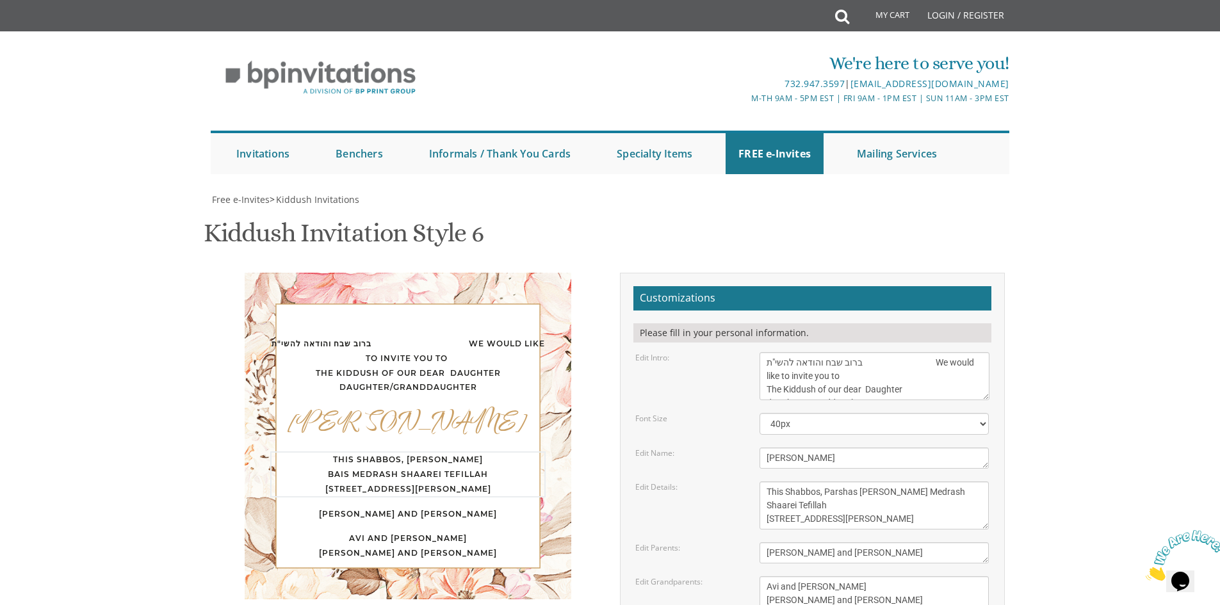
drag, startPoint x: 888, startPoint y: 443, endPoint x: 820, endPoint y: 441, distance: 67.3
click at [820, 482] on textarea "This Shabbos, [PERSON_NAME] Bais Medrash Shaarei Tefillah [STREET_ADDRESS][PERS…" at bounding box center [874, 506] width 229 height 48
click at [819, 482] on textarea "This Shabbos, [PERSON_NAME] Bais Medrash Shaarei Tefillah [STREET_ADDRESS][PERS…" at bounding box center [874, 506] width 229 height 48
click at [912, 482] on textarea "This Shabbos, [PERSON_NAME] Bais Medrash Shaarei Tefillah [STREET_ADDRESS][PERS…" at bounding box center [874, 506] width 229 height 48
drag, startPoint x: 845, startPoint y: 455, endPoint x: 765, endPoint y: 455, distance: 79.4
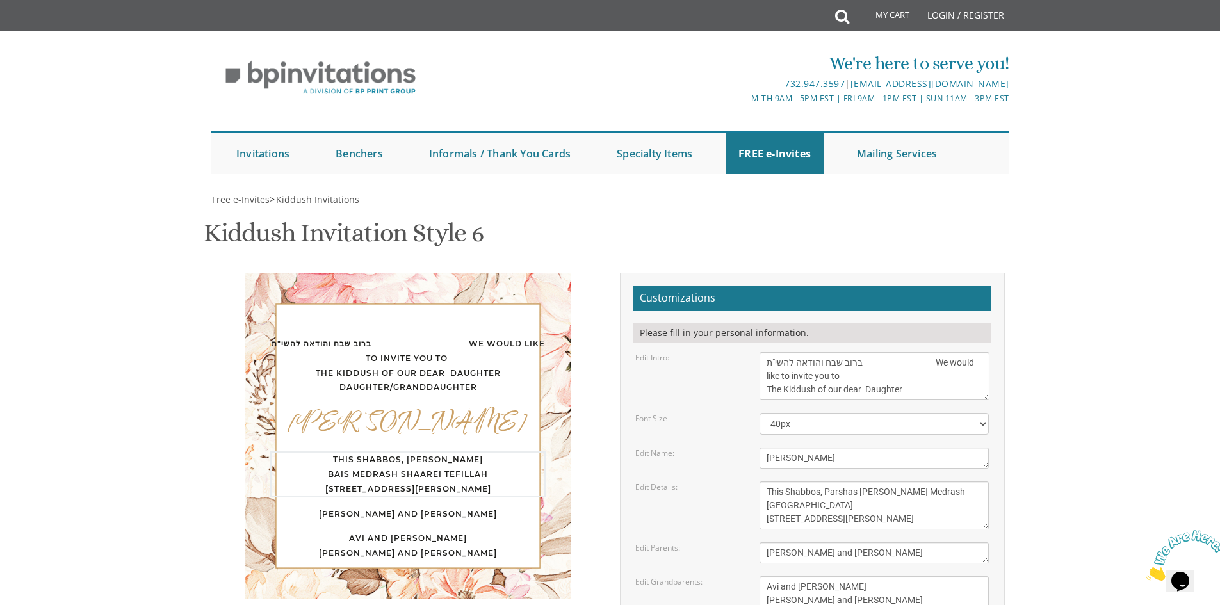
click at [765, 482] on textarea "This Shabbos, [PERSON_NAME] Bais Medrash Shaarei Tefillah [STREET_ADDRESS][PERS…" at bounding box center [874, 506] width 229 height 48
type textarea "This Shabbos, Parshas [PERSON_NAME] Medrash [GEOGRAPHIC_DATA] [STREET_ADDRESS]"
drag, startPoint x: 885, startPoint y: 493, endPoint x: 755, endPoint y: 487, distance: 130.1
click at [755, 542] on div "[PERSON_NAME] and [PERSON_NAME]" at bounding box center [874, 552] width 249 height 21
type textarea "Moshe& [PERSON_NAME]"
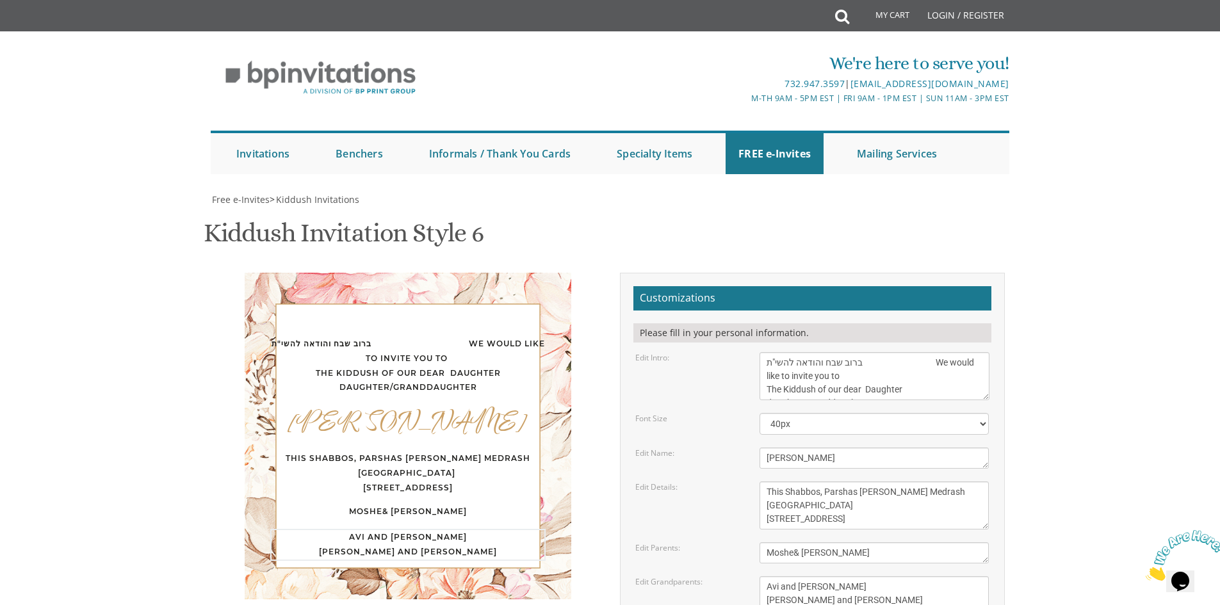
drag, startPoint x: 863, startPoint y: 541, endPoint x: 739, endPoint y: 520, distance: 125.3
click at [737, 576] on div "Edit Grandparents: Avi and [PERSON_NAME] [PERSON_NAME] and [PERSON_NAME]" at bounding box center [812, 593] width 373 height 35
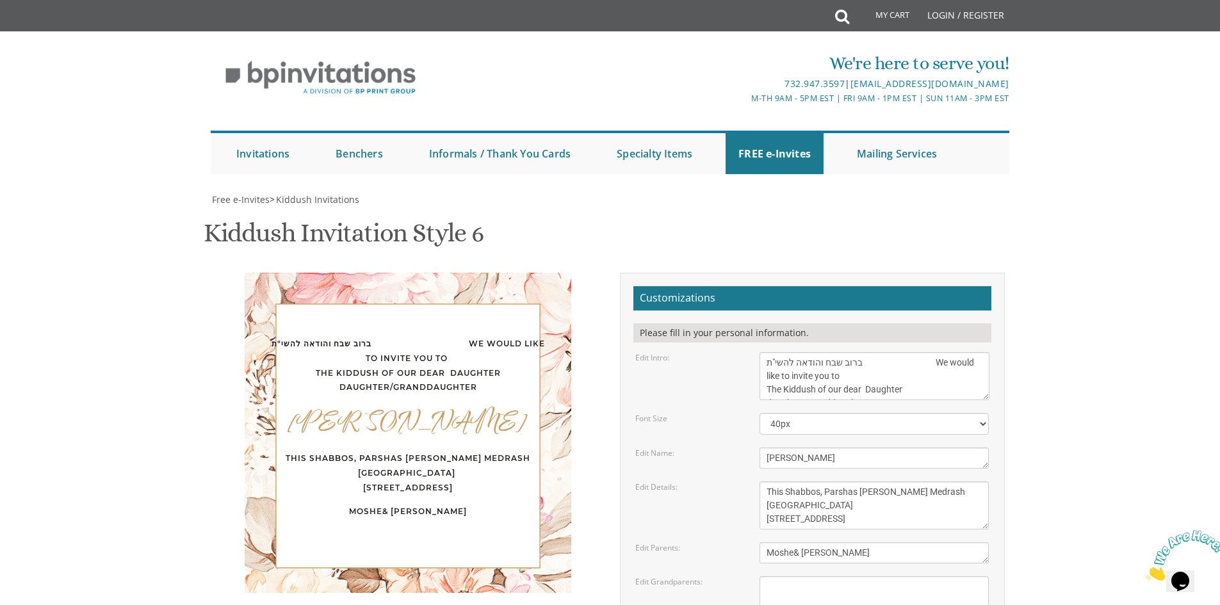
type input "[EMAIL_ADDRESS][DOMAIN_NAME]"
drag, startPoint x: 793, startPoint y: 395, endPoint x: 791, endPoint y: 406, distance: 11.1
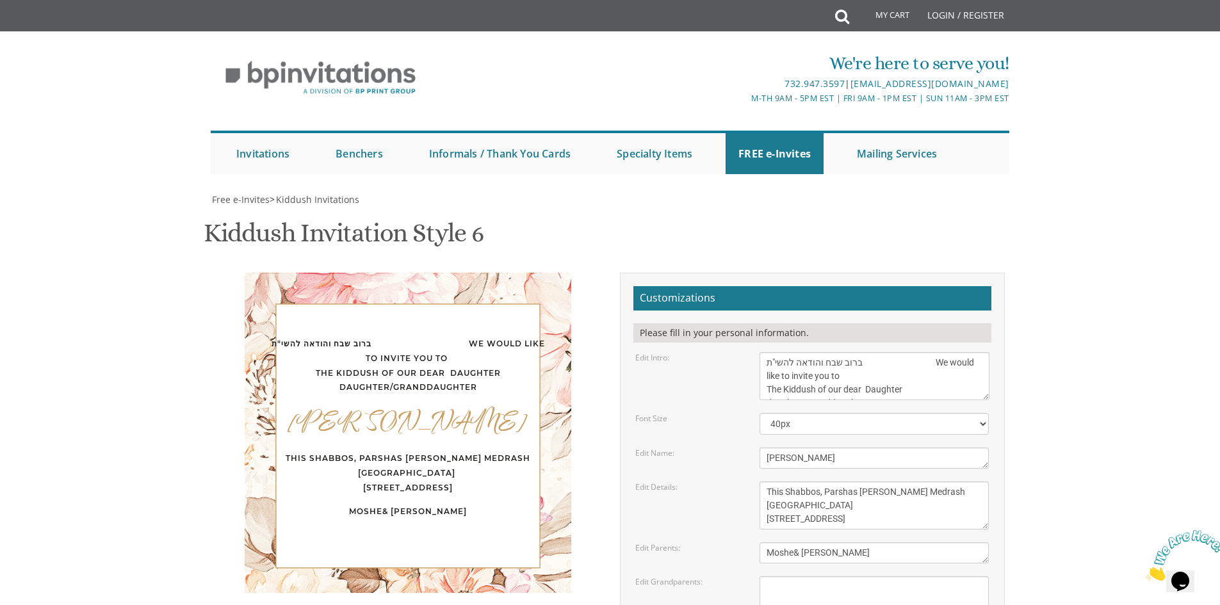
drag, startPoint x: 909, startPoint y: 516, endPoint x: 898, endPoint y: 505, distance: 15.9
click at [909, 516] on div "Free e-Invites > Kiddush Invitations Kiddush Invitation Style 6 SKU: kiddush13 …" at bounding box center [610, 512] width 799 height 639
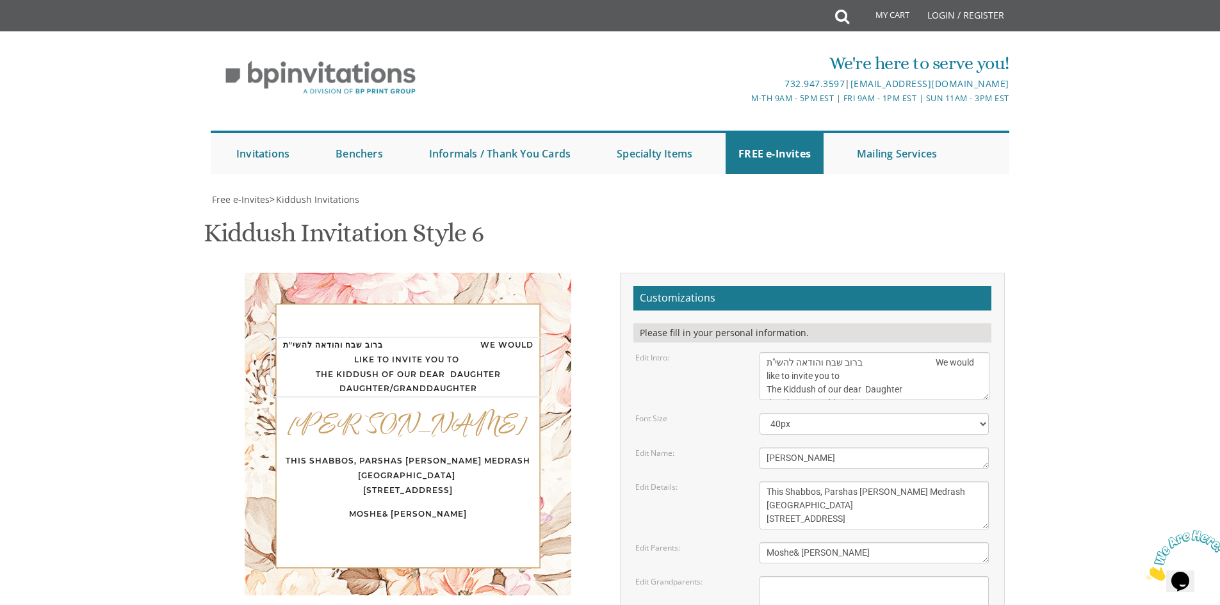
scroll to position [13, 0]
drag, startPoint x: 849, startPoint y: 202, endPoint x: 757, endPoint y: 204, distance: 91.6
click at [758, 352] on div "We would like to invite you to the Kiddush of our dear daughter/granddaughter" at bounding box center [874, 376] width 249 height 48
type textarea "ברוב שבח והודאה להשי"ת We would like to invite you to The Kiddush of our dear D…"
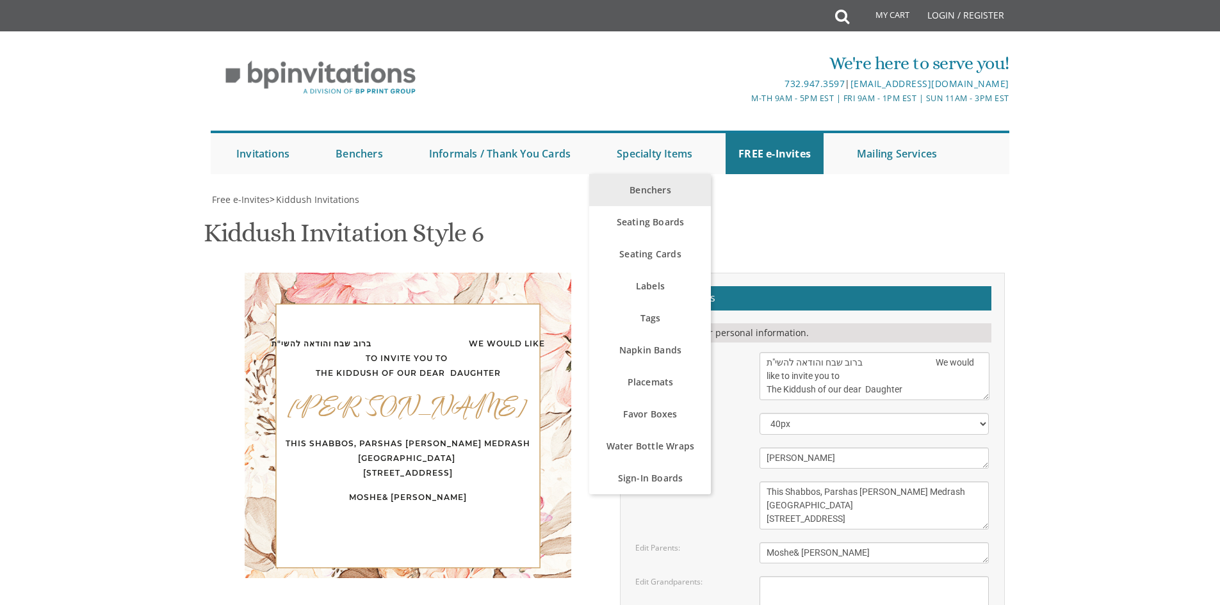
scroll to position [256, 0]
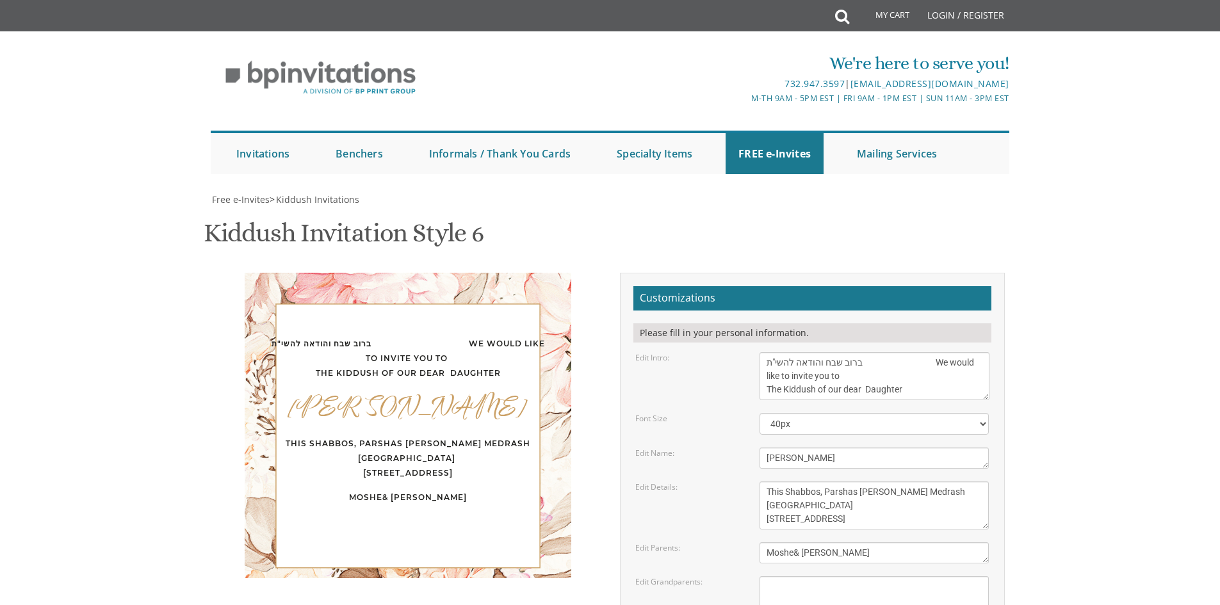
click at [1125, 263] on body "My Cart Total: View Cart Item(s) Submit My Cart Total: View Cart Item(s) Login …" at bounding box center [610, 543] width 1220 height 1087
click at [1101, 425] on body "My Cart Total: View Cart Item(s) Submit My Cart Total: View Cart Item(s) Login …" at bounding box center [610, 543] width 1220 height 1087
